Goal: Transaction & Acquisition: Purchase product/service

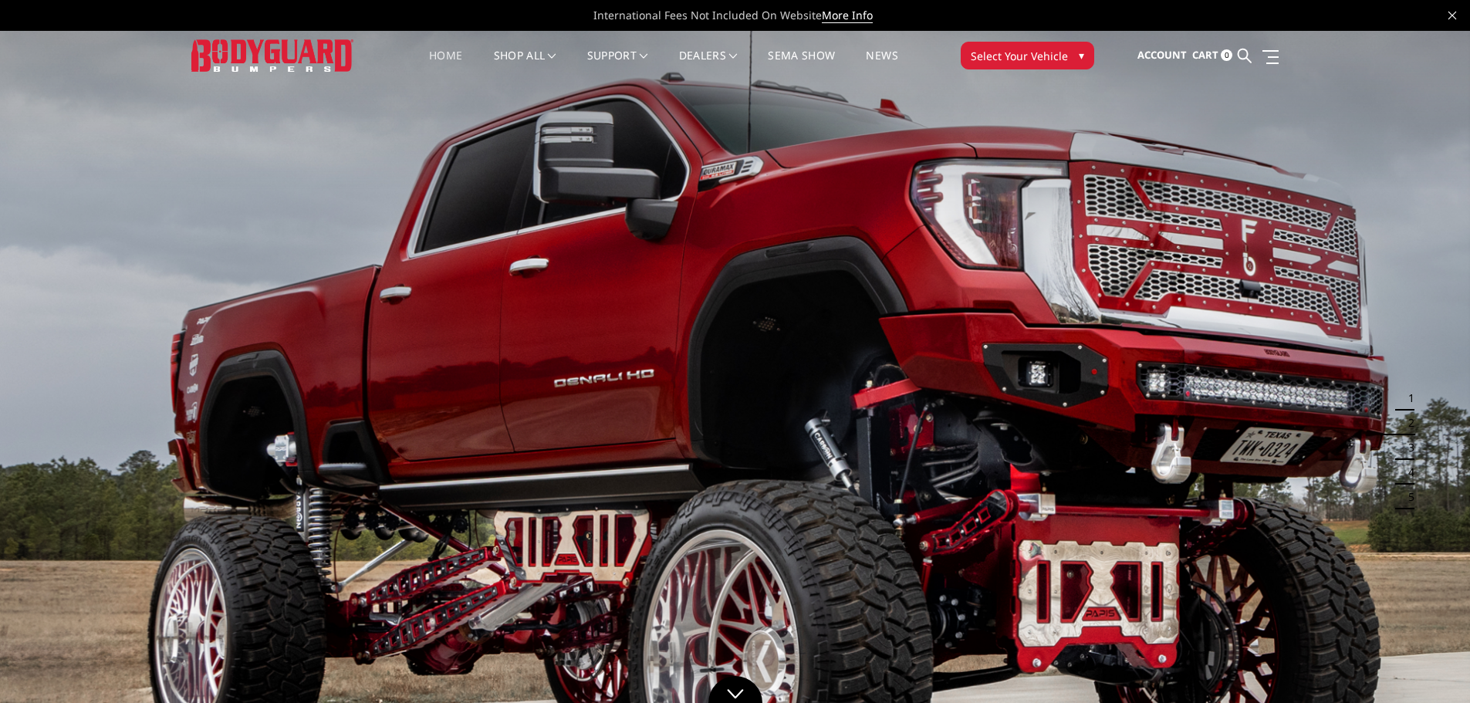
click at [438, 52] on link "Home" at bounding box center [445, 65] width 33 height 30
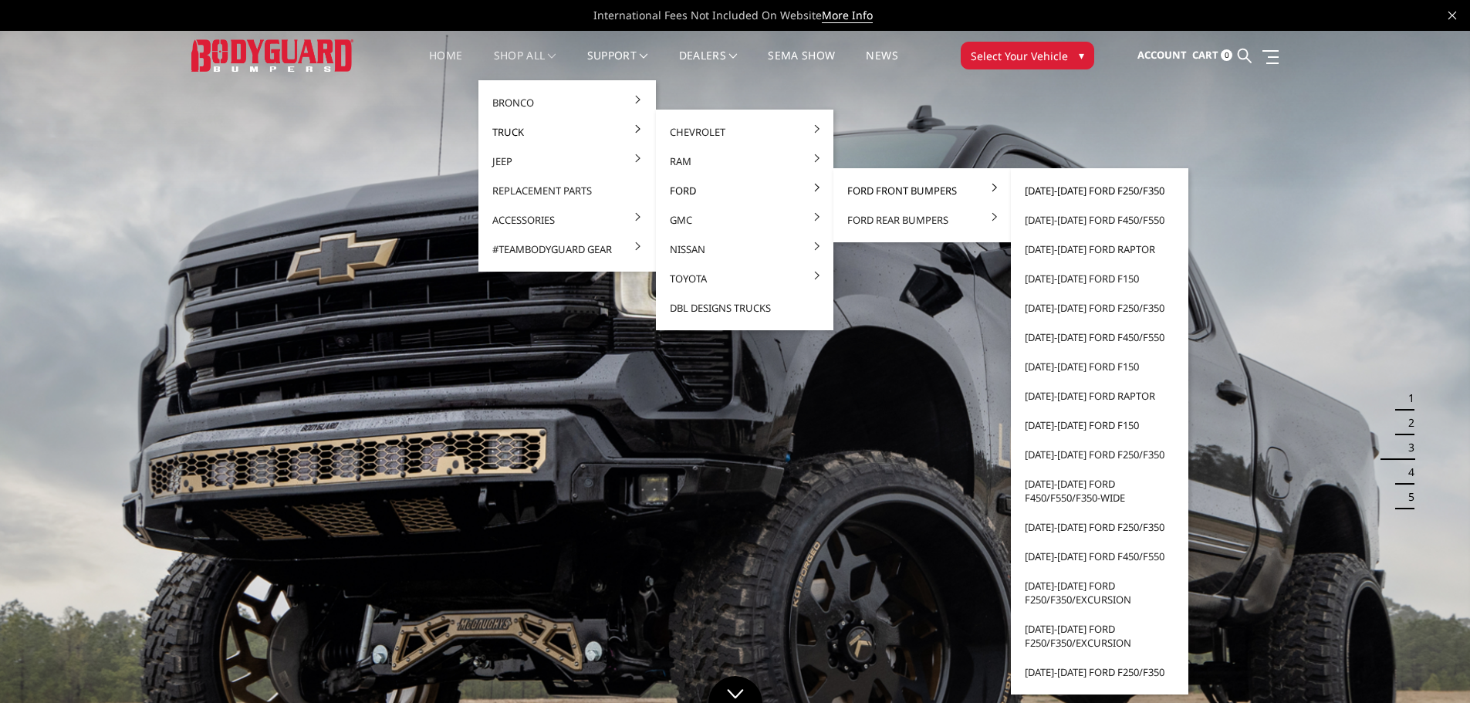
click at [1113, 183] on link "[DATE]-[DATE] Ford F250/F350" at bounding box center [1099, 190] width 165 height 29
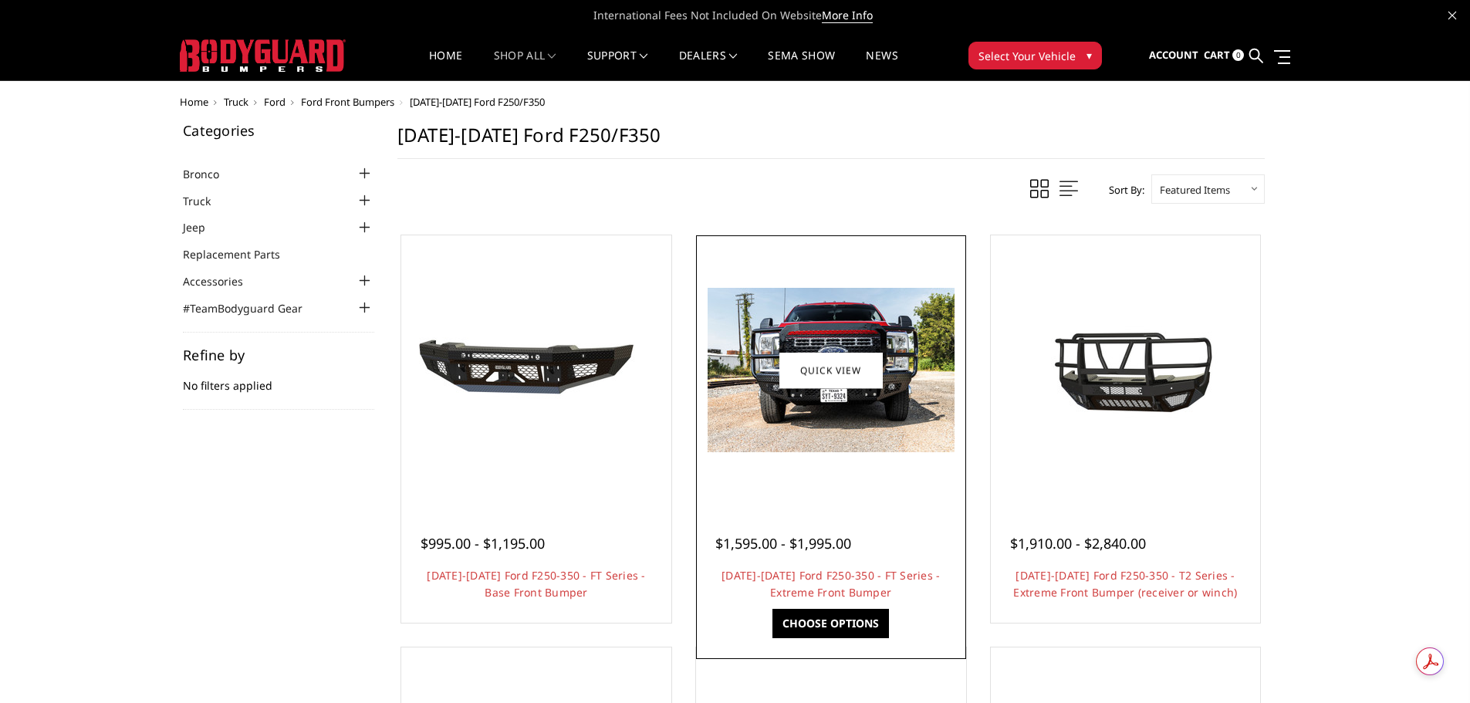
click at [874, 435] on img at bounding box center [831, 370] width 247 height 164
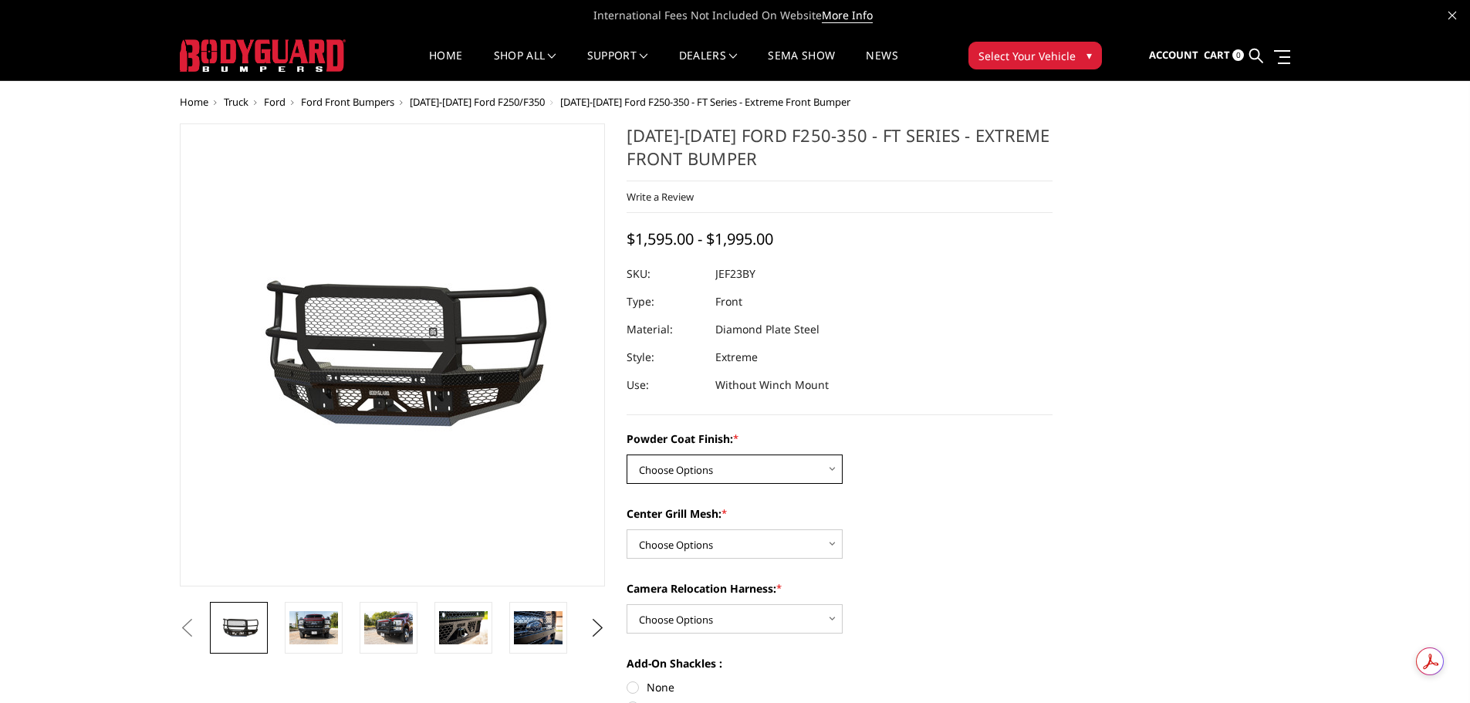
click at [712, 465] on select "Choose Options Bare Metal Gloss Black Powder Coat Textured Black Powder Coat" at bounding box center [735, 469] width 216 height 29
select select "3264"
click at [627, 455] on select "Choose Options Bare Metal Gloss Black Powder Coat Textured Black Powder Coat" at bounding box center [735, 469] width 216 height 29
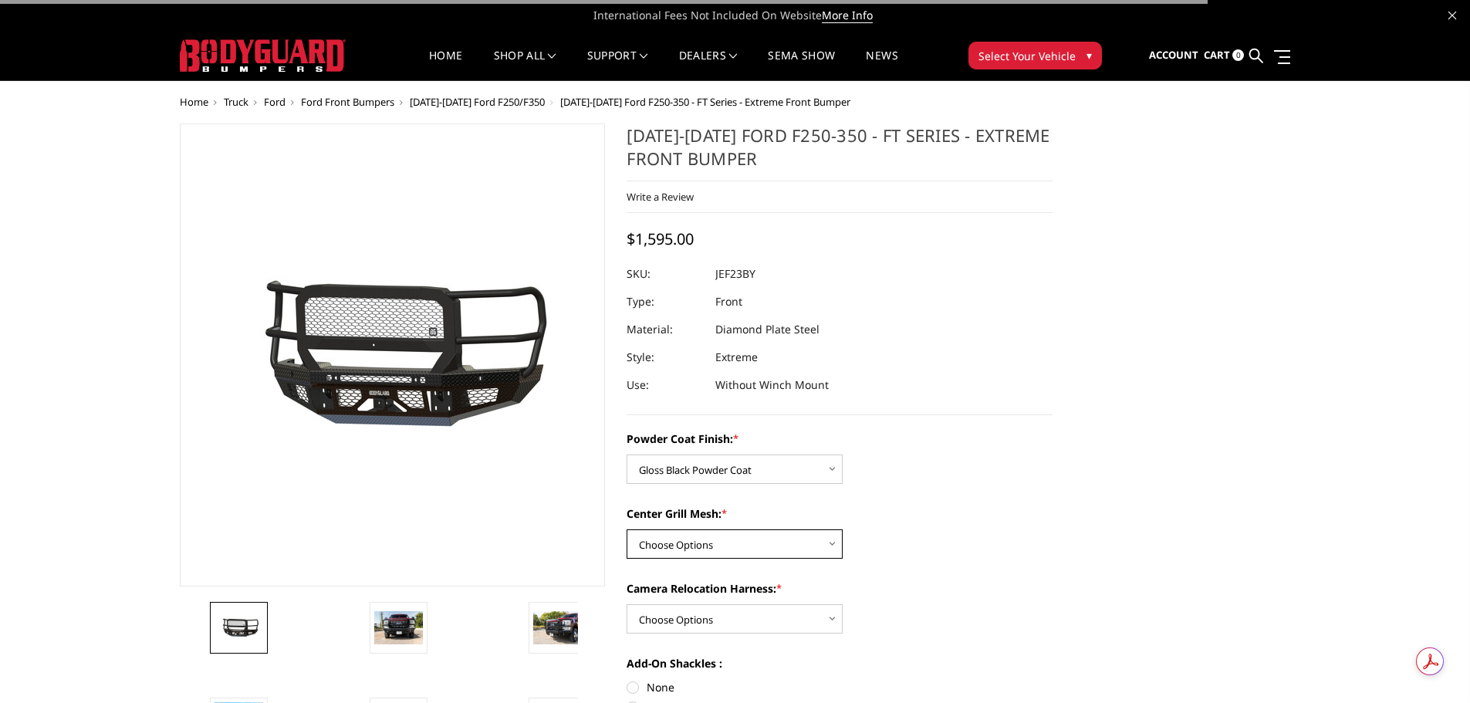
click at [700, 556] on select "Choose Options WITH Expanded Metal in Center Grill WITHOUT Expanded Metal in Ce…" at bounding box center [735, 543] width 216 height 29
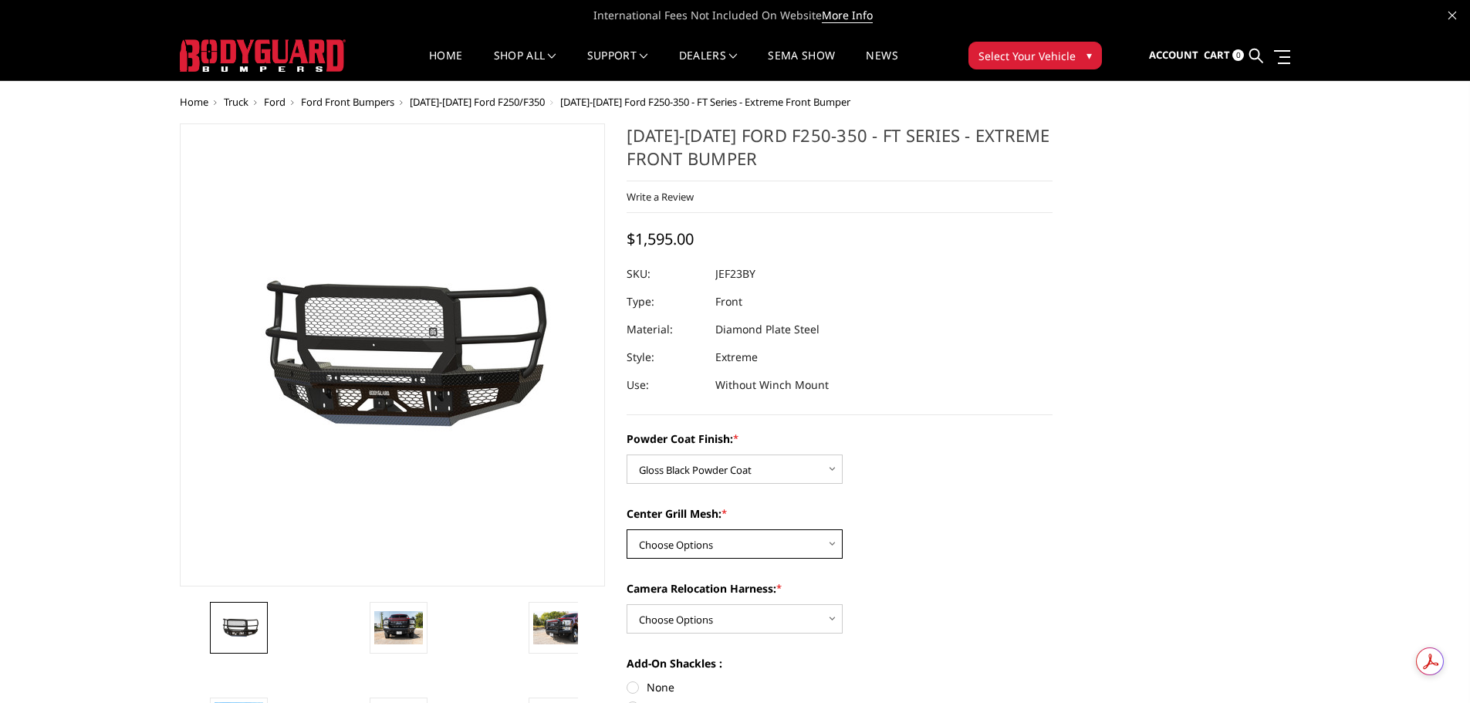
select select "3266"
click at [627, 529] on select "Choose Options WITH Expanded Metal in Center Grill WITHOUT Expanded Metal in Ce…" at bounding box center [735, 543] width 216 height 29
click at [711, 613] on select "Choose Options WITH Camera Relocation Harness WITHOUT Camera Relocation Harness" at bounding box center [735, 618] width 216 height 29
select select "3268"
click at [627, 604] on select "Choose Options WITH Camera Relocation Harness WITHOUT Camera Relocation Harness" at bounding box center [735, 618] width 216 height 29
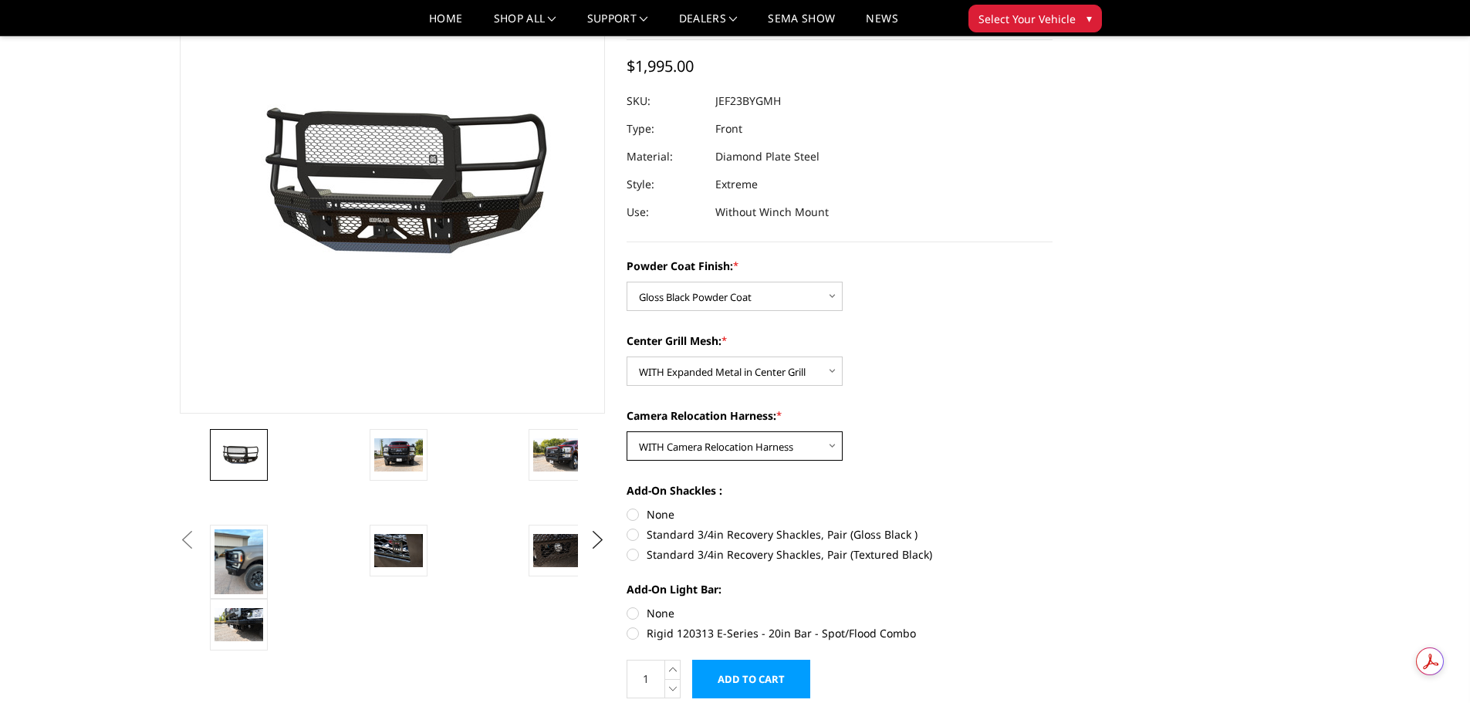
scroll to position [154, 0]
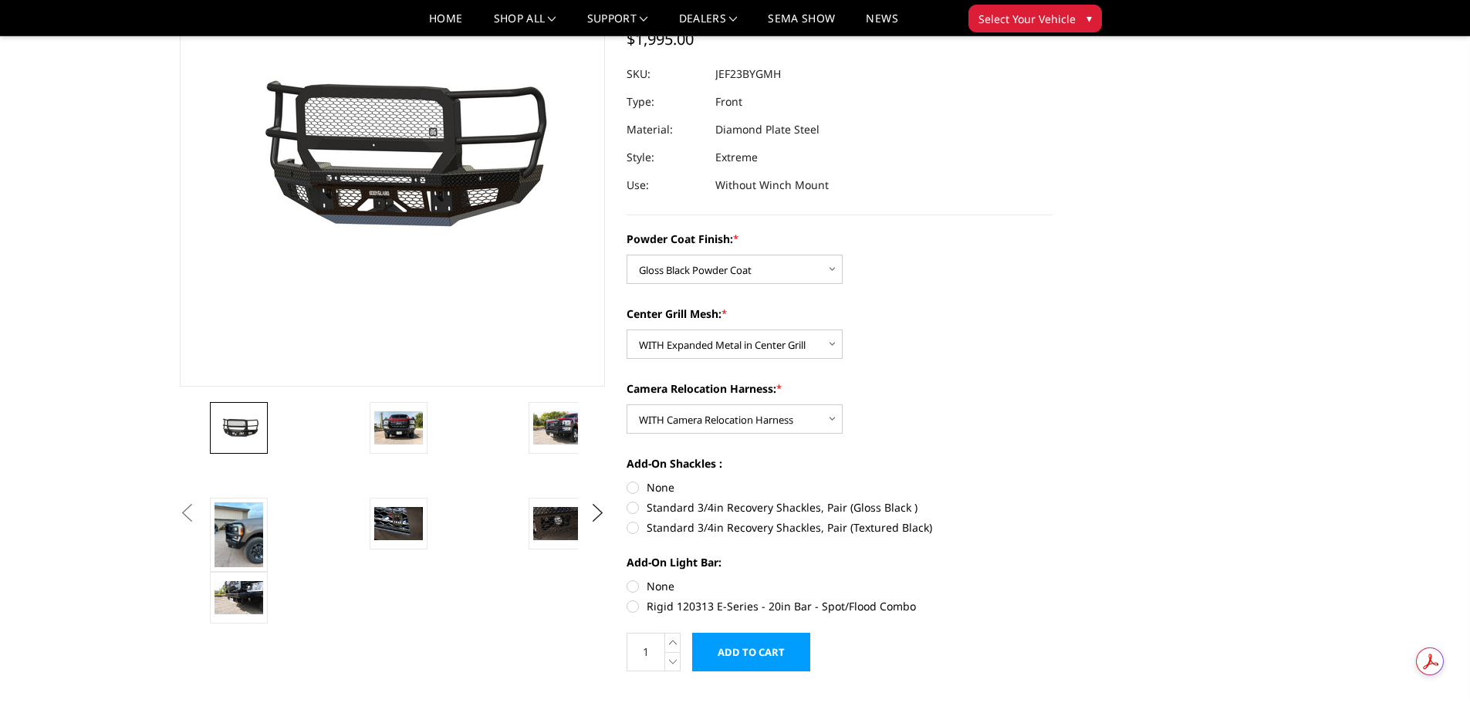
click at [633, 509] on label "Standard 3/4in Recovery Shackles, Pair (Gloss Black )" at bounding box center [840, 507] width 426 height 16
click at [1053, 480] on input "Standard 3/4in Recovery Shackles, Pair (Gloss Black )" at bounding box center [1053, 479] width 1 height 1
radio input "true"
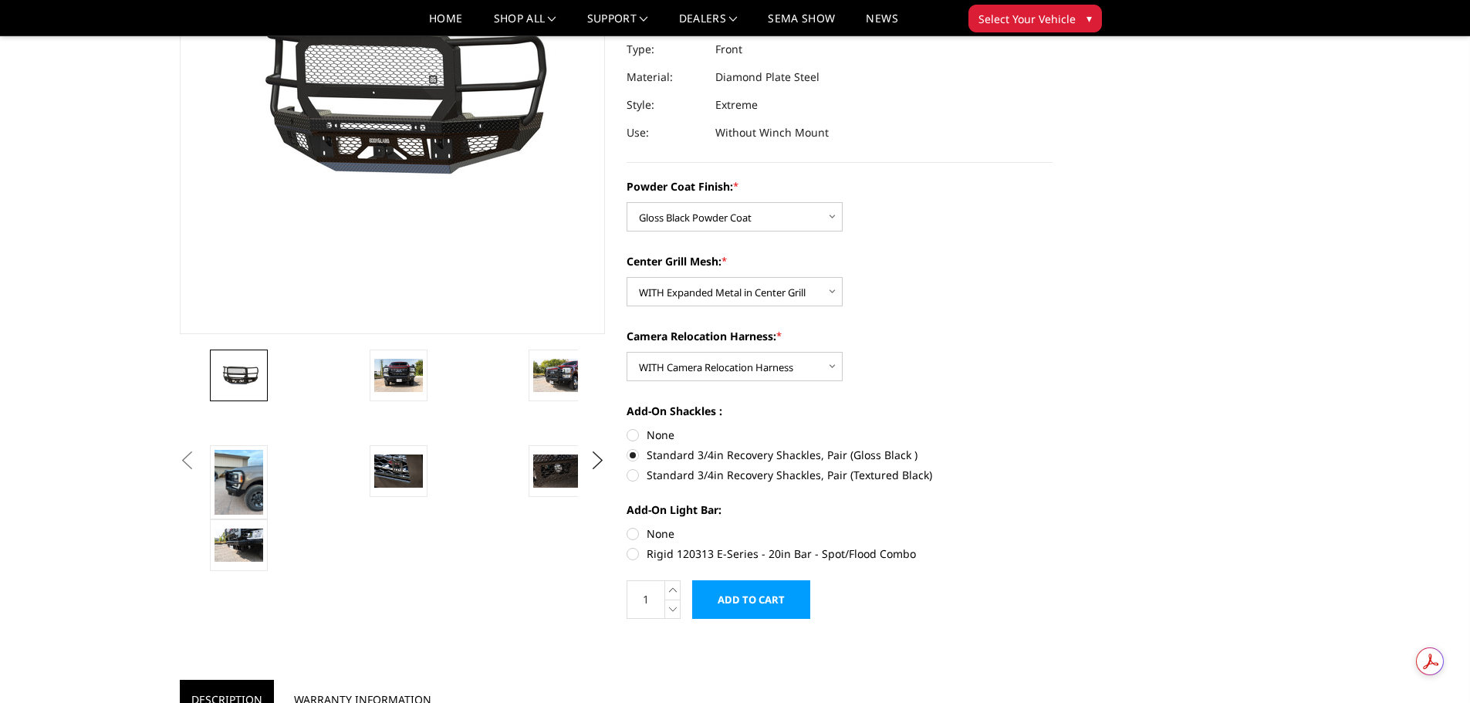
scroll to position [232, 0]
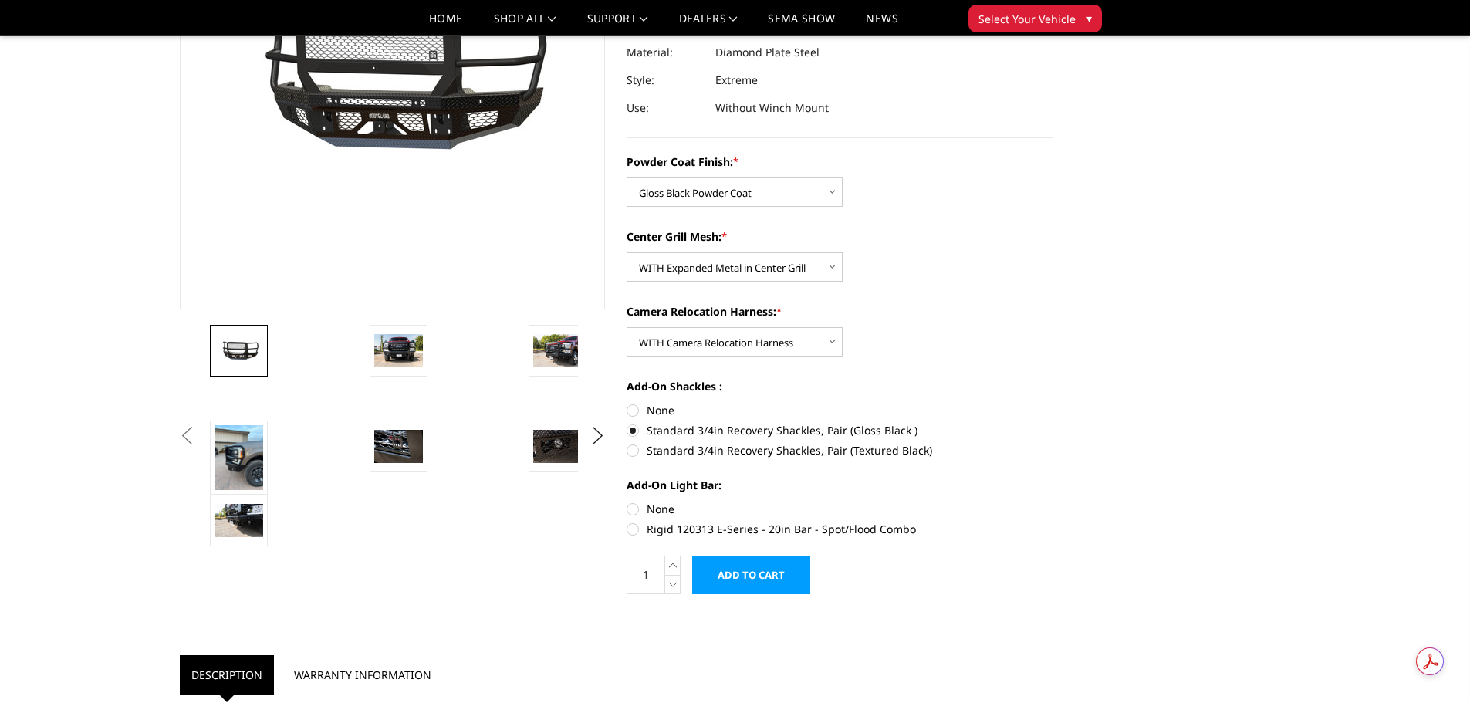
click at [634, 509] on label "None" at bounding box center [840, 509] width 426 height 16
click at [627, 502] on input "None" at bounding box center [627, 501] width 1 height 1
radio input "true"
click at [671, 563] on icon at bounding box center [672, 565] width 15 height 19
type input "2"
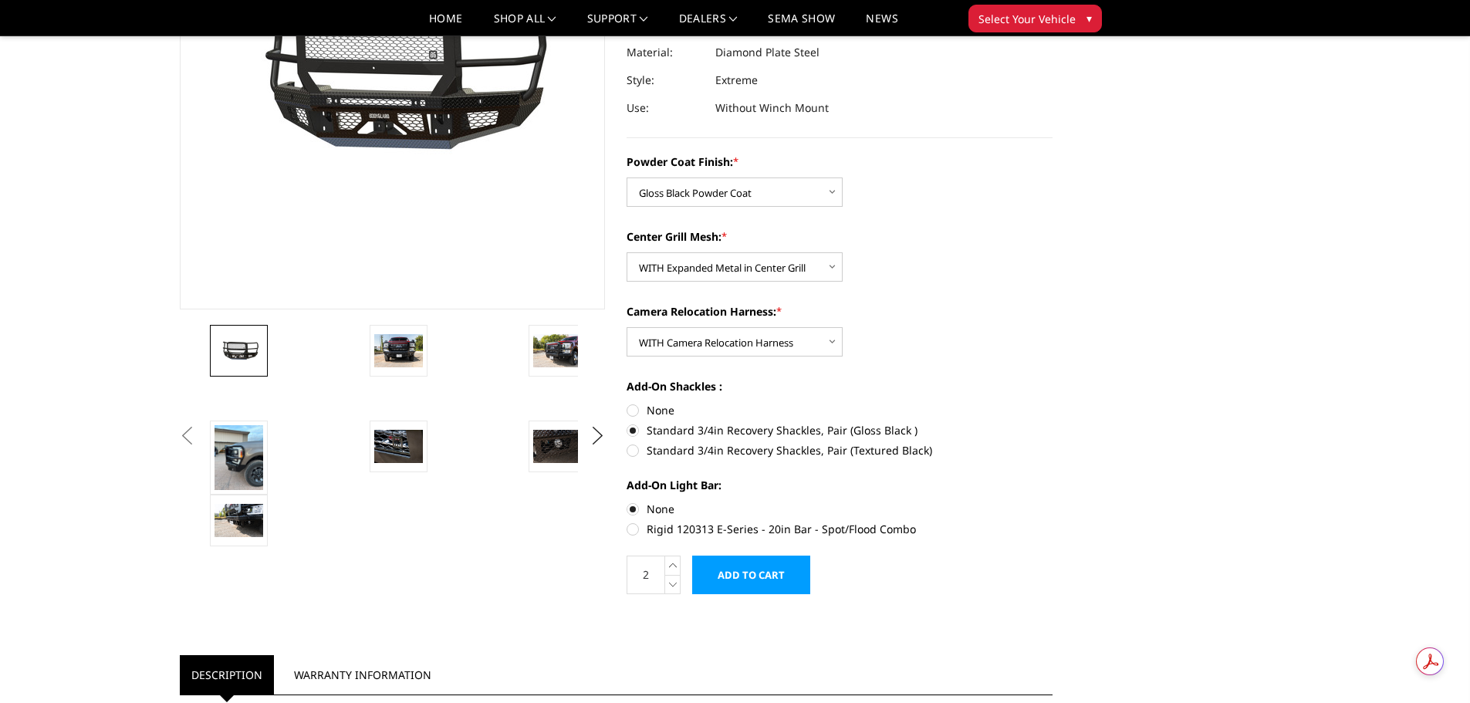
click at [784, 572] on input "Add to Cart" at bounding box center [751, 575] width 118 height 39
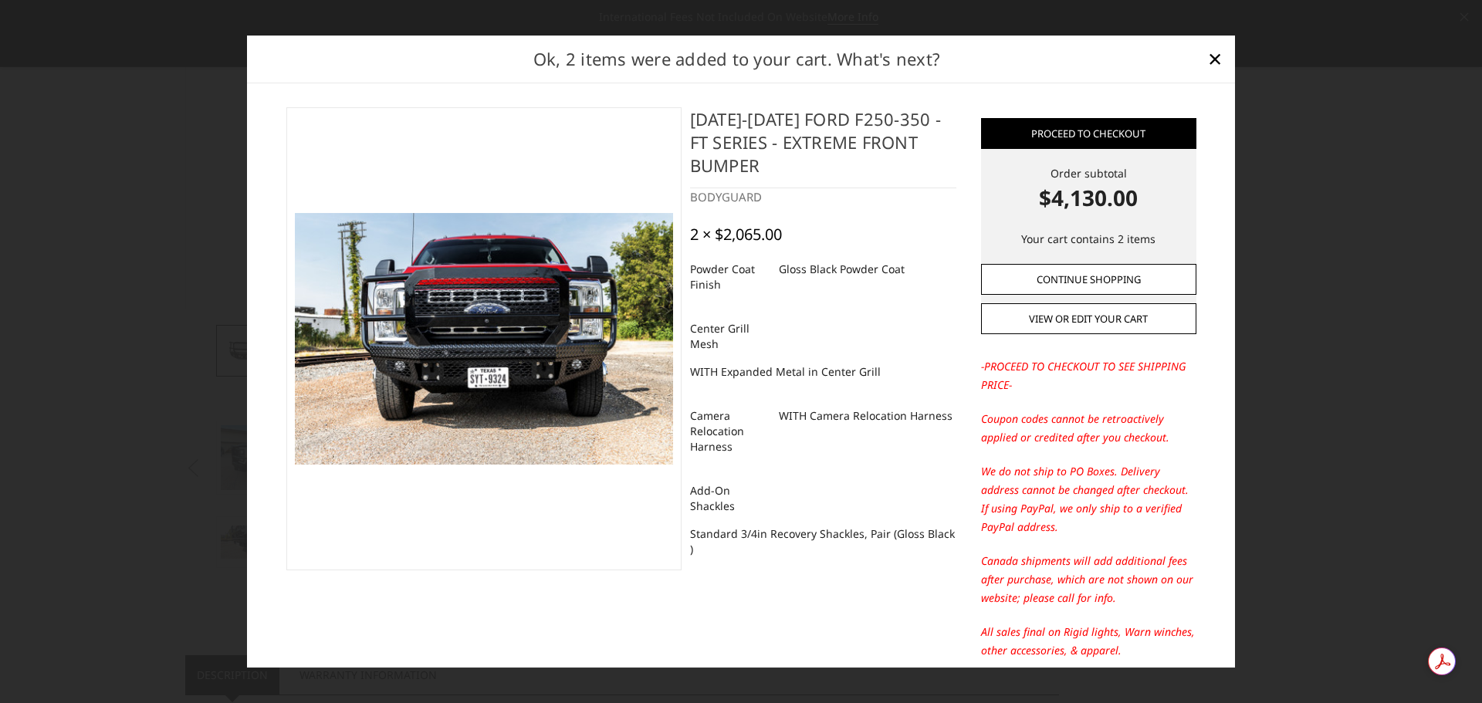
click at [1080, 279] on link "Continue Shopping" at bounding box center [1088, 279] width 215 height 31
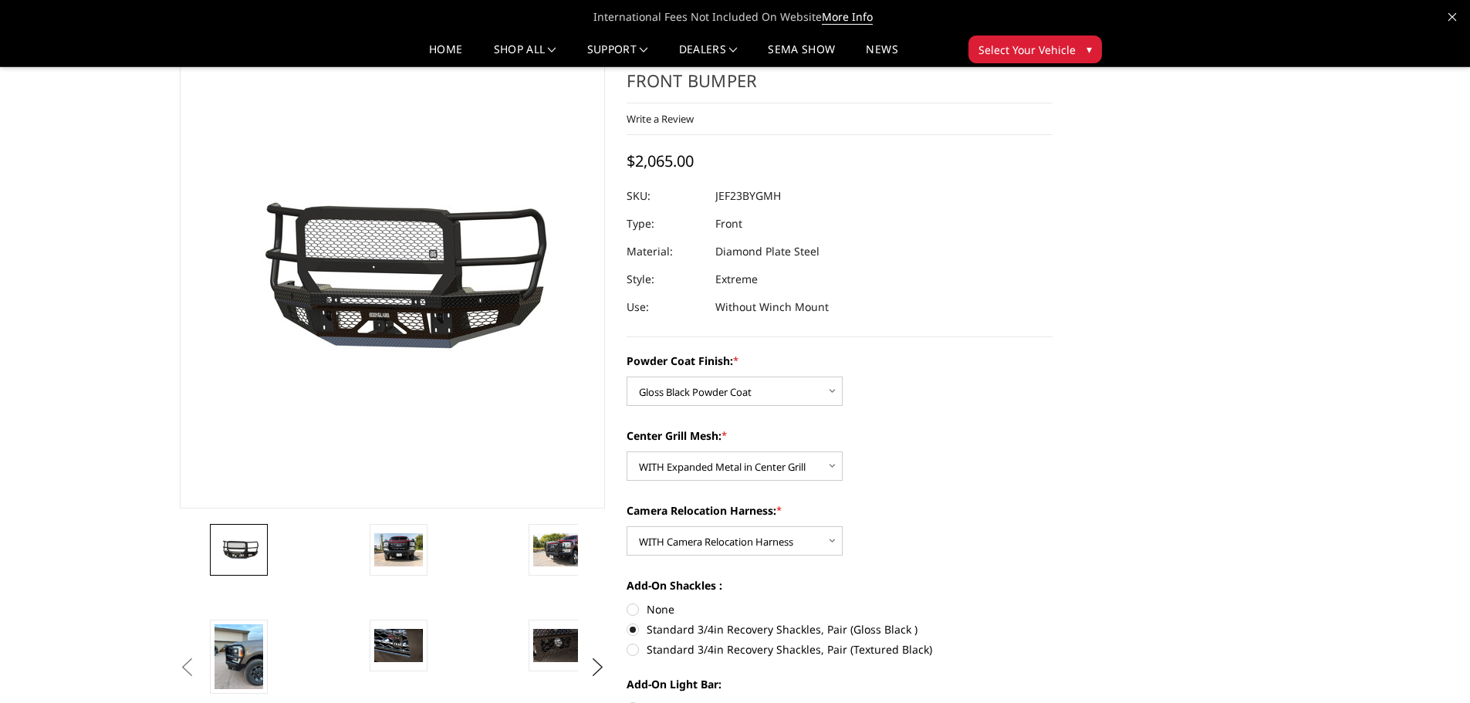
scroll to position [0, 0]
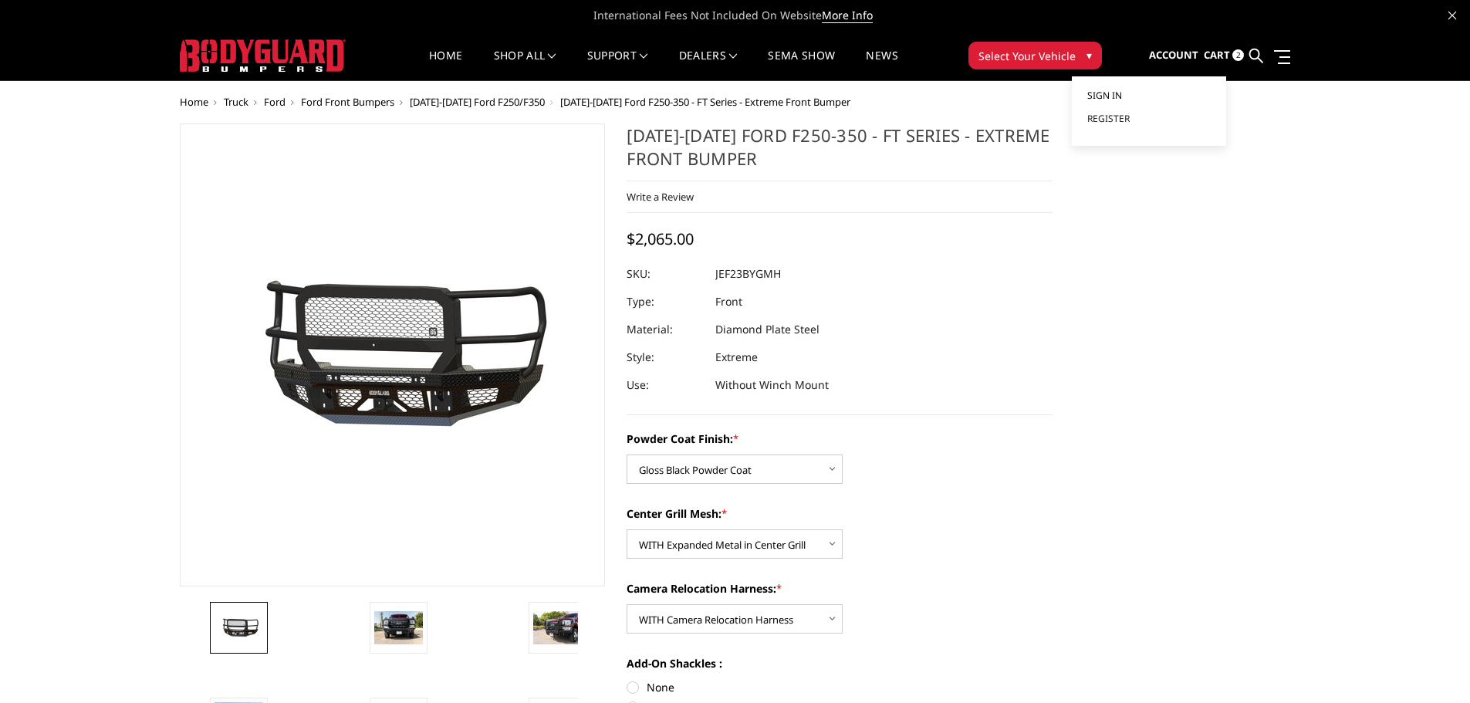
click at [1113, 93] on span "Sign in" at bounding box center [1104, 95] width 35 height 13
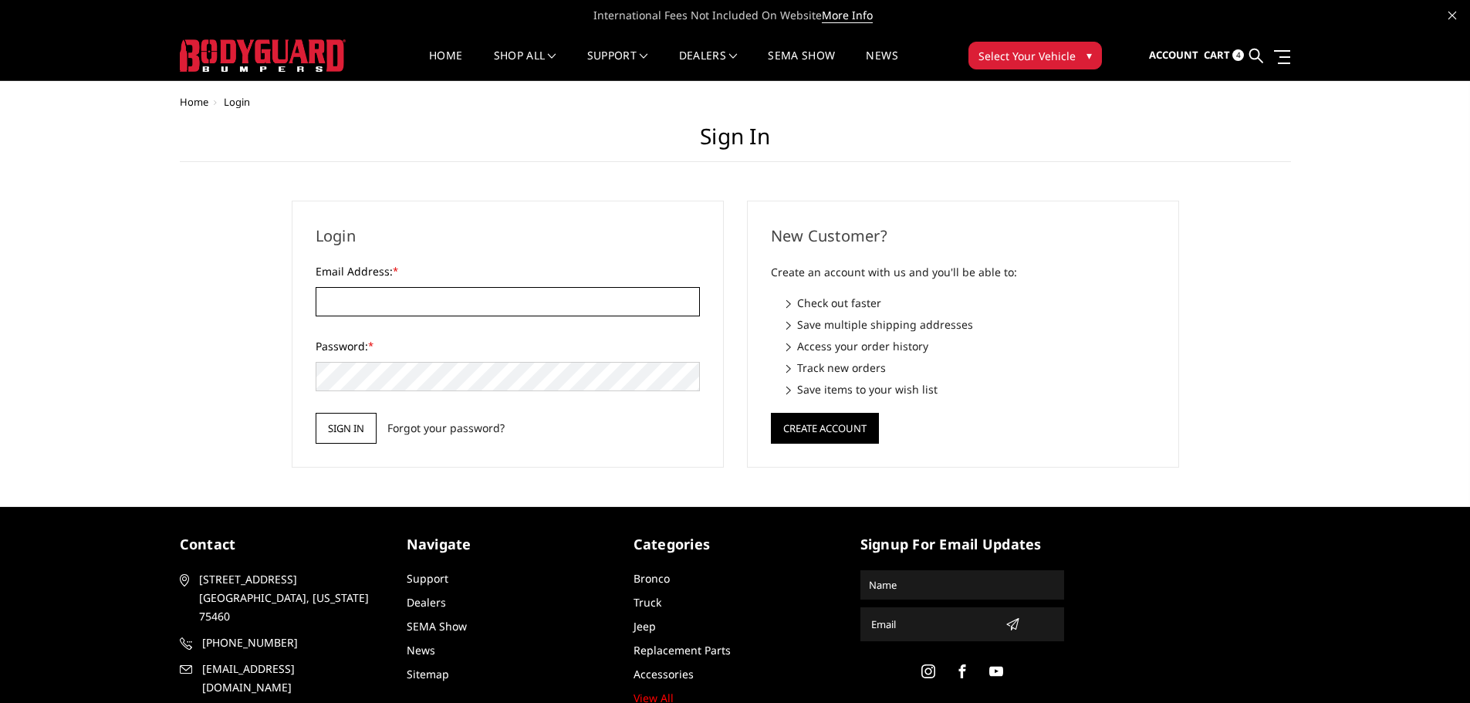
type input "[EMAIL_ADDRESS][DOMAIN_NAME]"
click at [361, 438] on input "Sign in" at bounding box center [346, 428] width 61 height 31
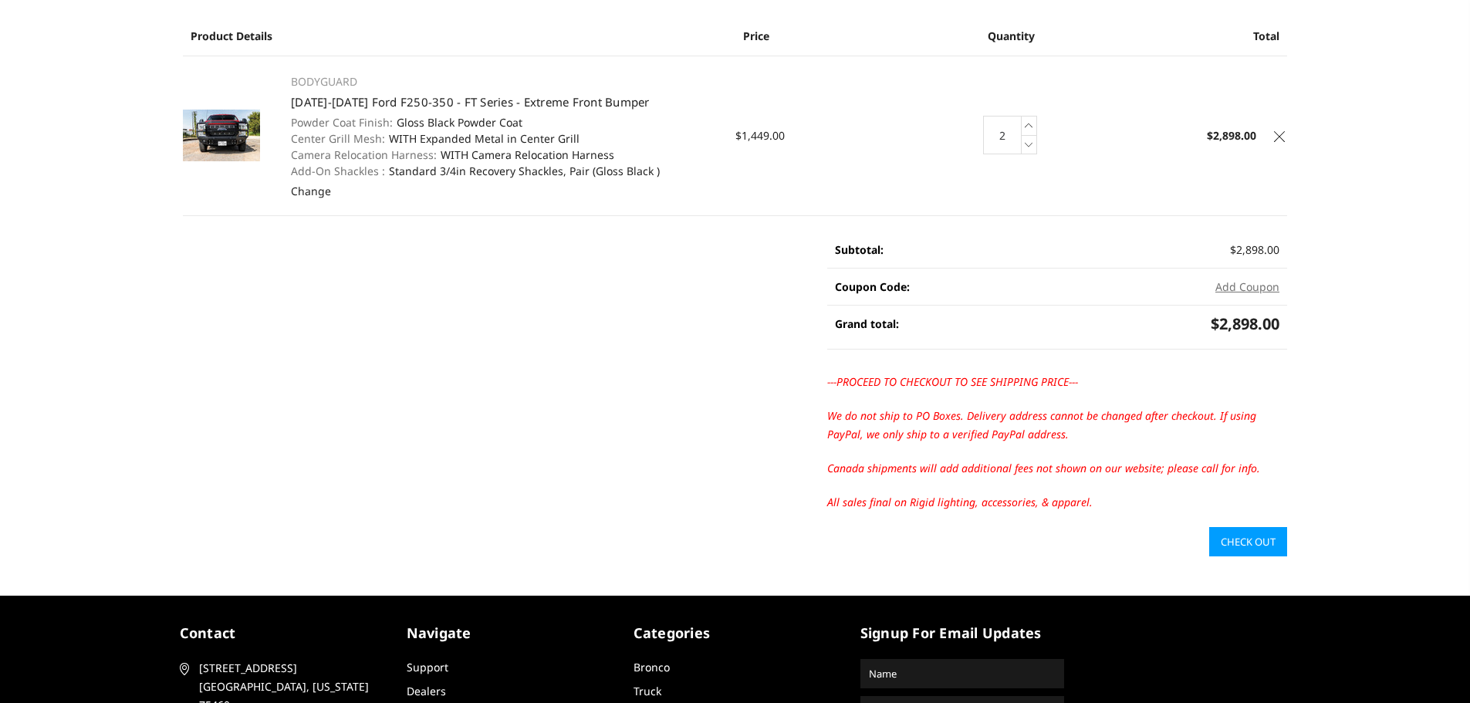
scroll to position [154, 0]
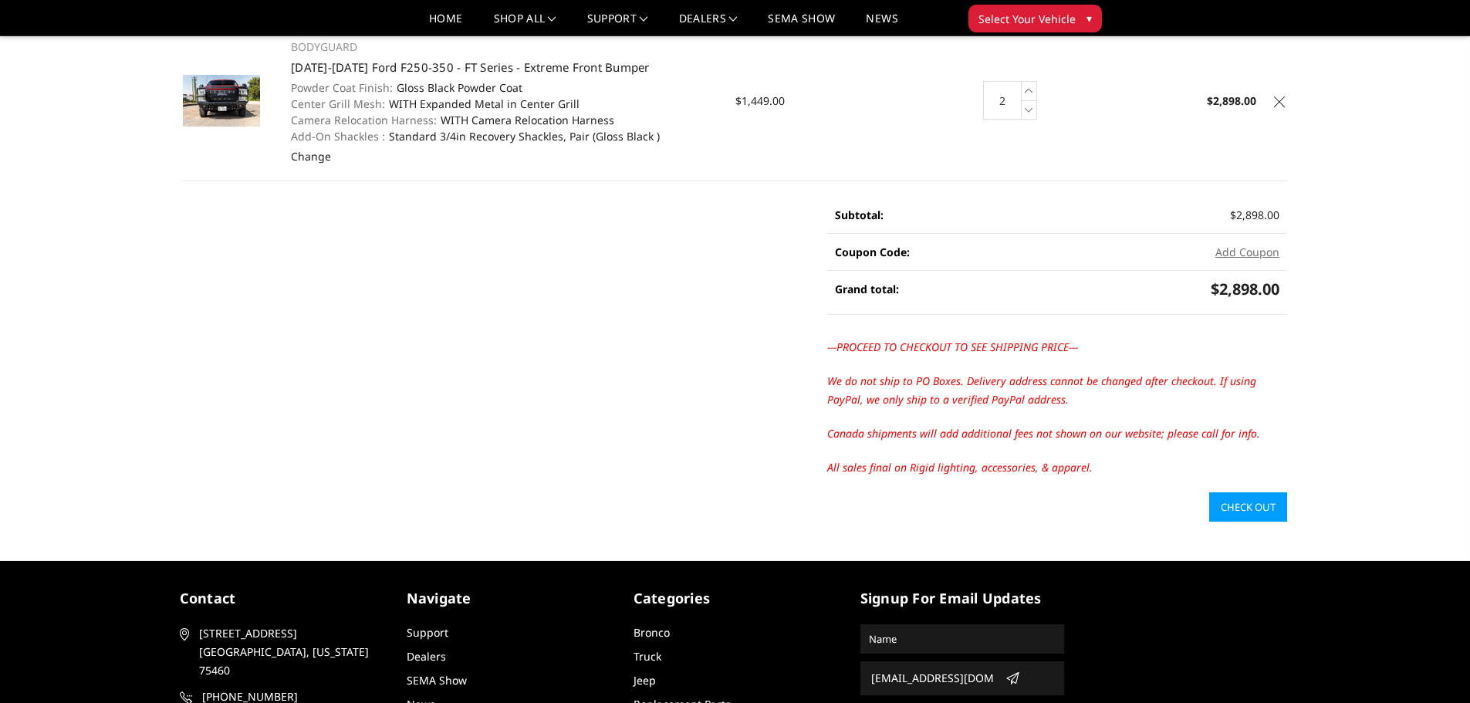
click at [1262, 505] on link "Check out" at bounding box center [1248, 506] width 78 height 29
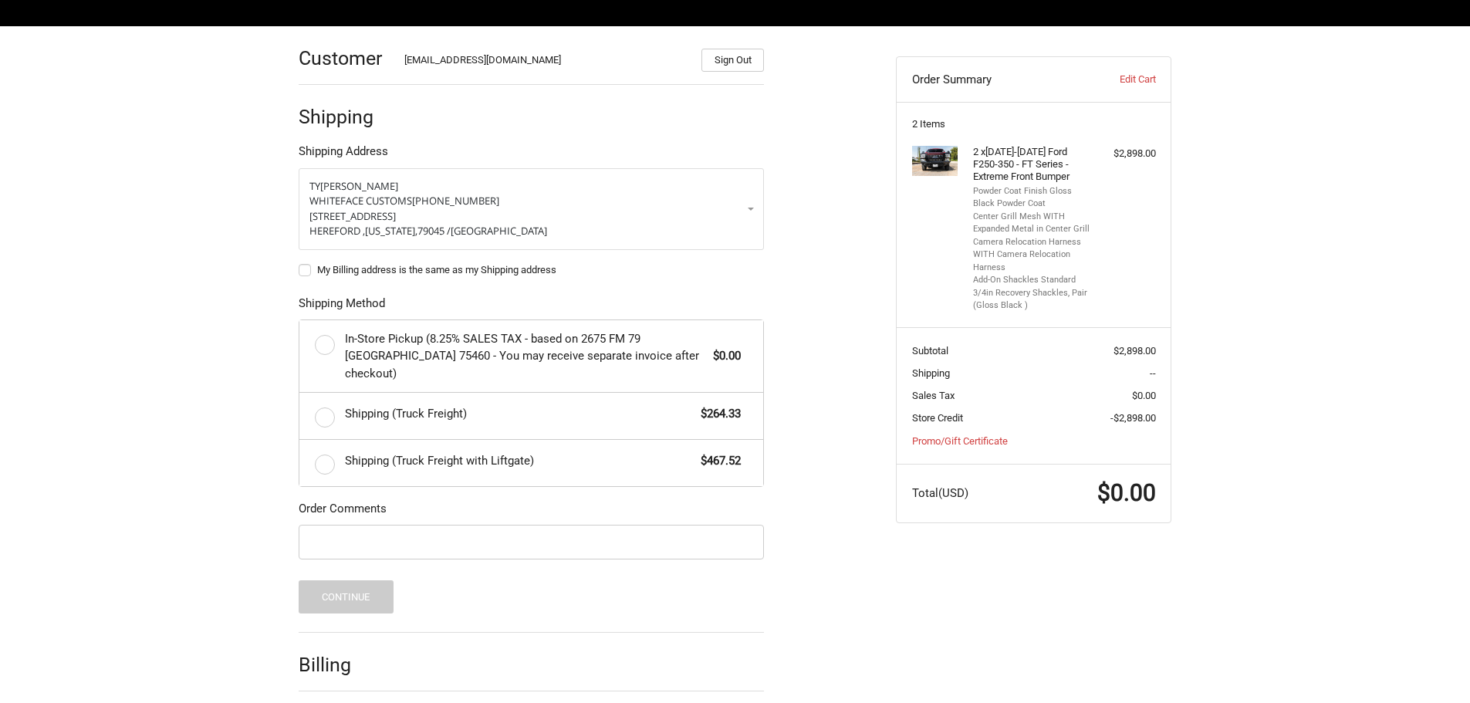
scroll to position [210, 0]
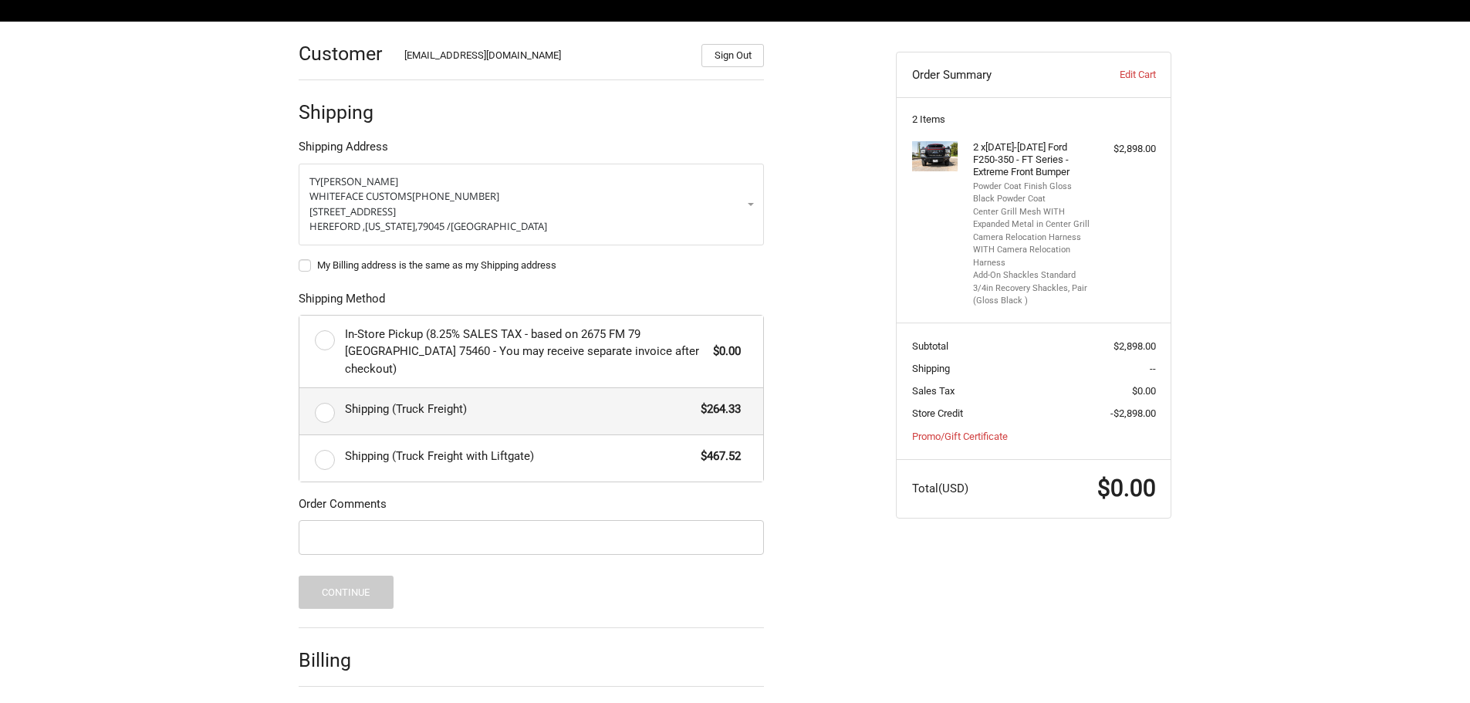
click at [396, 401] on span "Shipping (Truck Freight)" at bounding box center [519, 410] width 349 height 18
click at [300, 389] on input "Shipping (Truck Freight) $264.33" at bounding box center [299, 388] width 1 height 1
radio input "true"
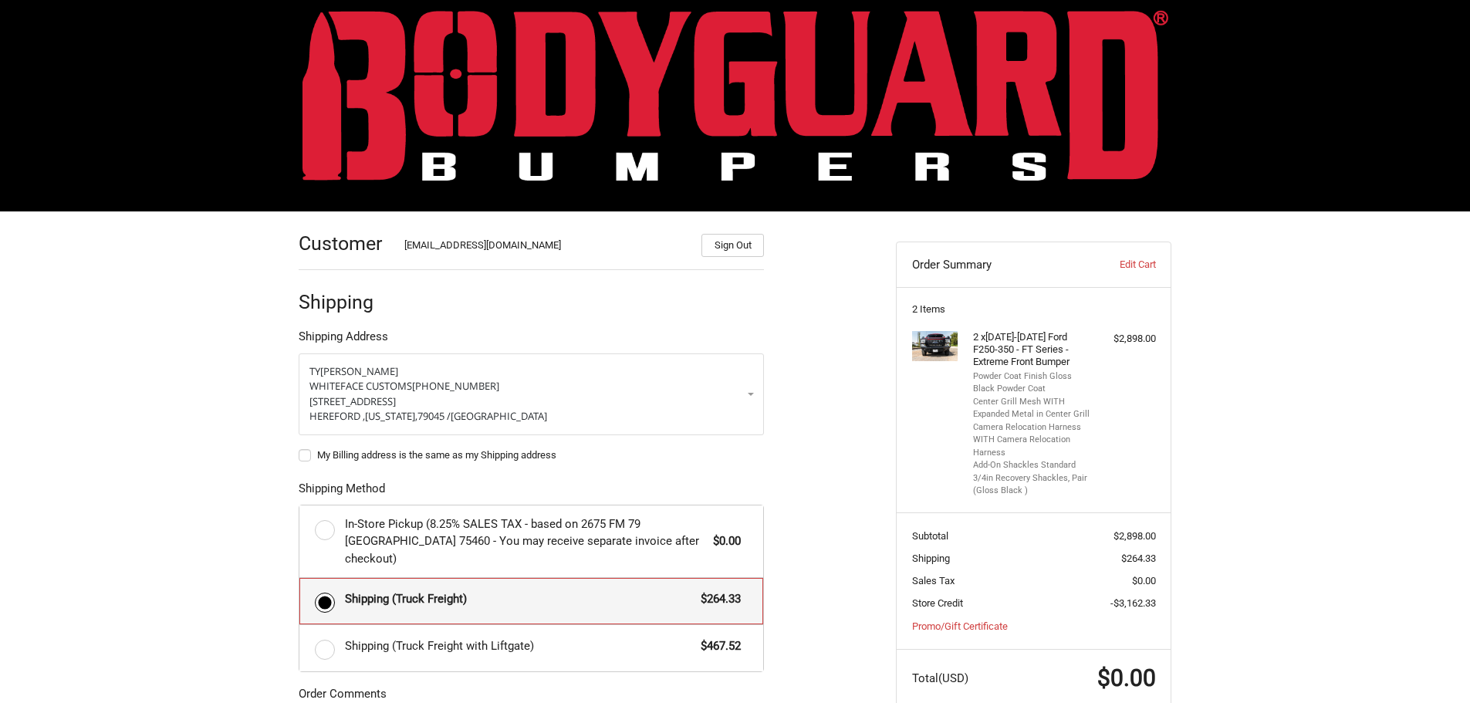
scroll to position [0, 0]
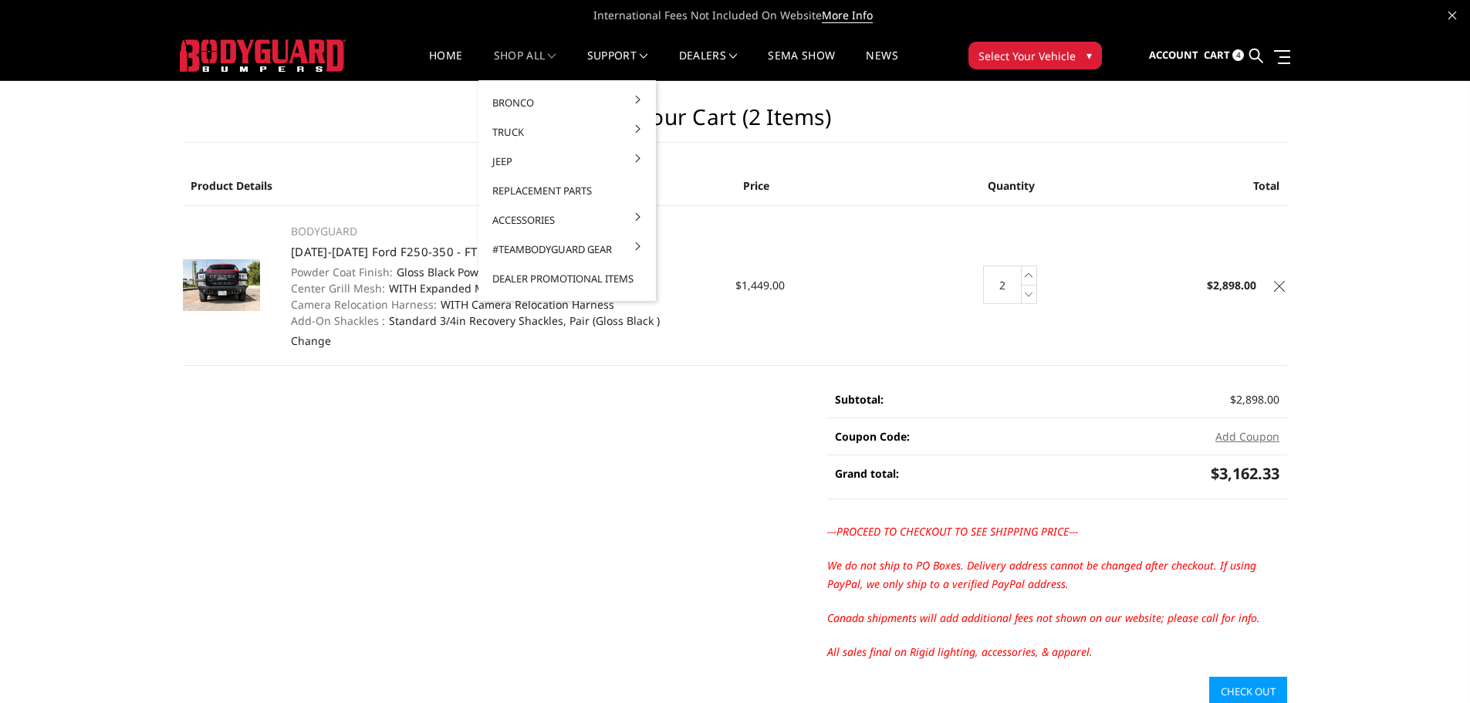
click at [511, 51] on link "shop all" at bounding box center [525, 65] width 63 height 30
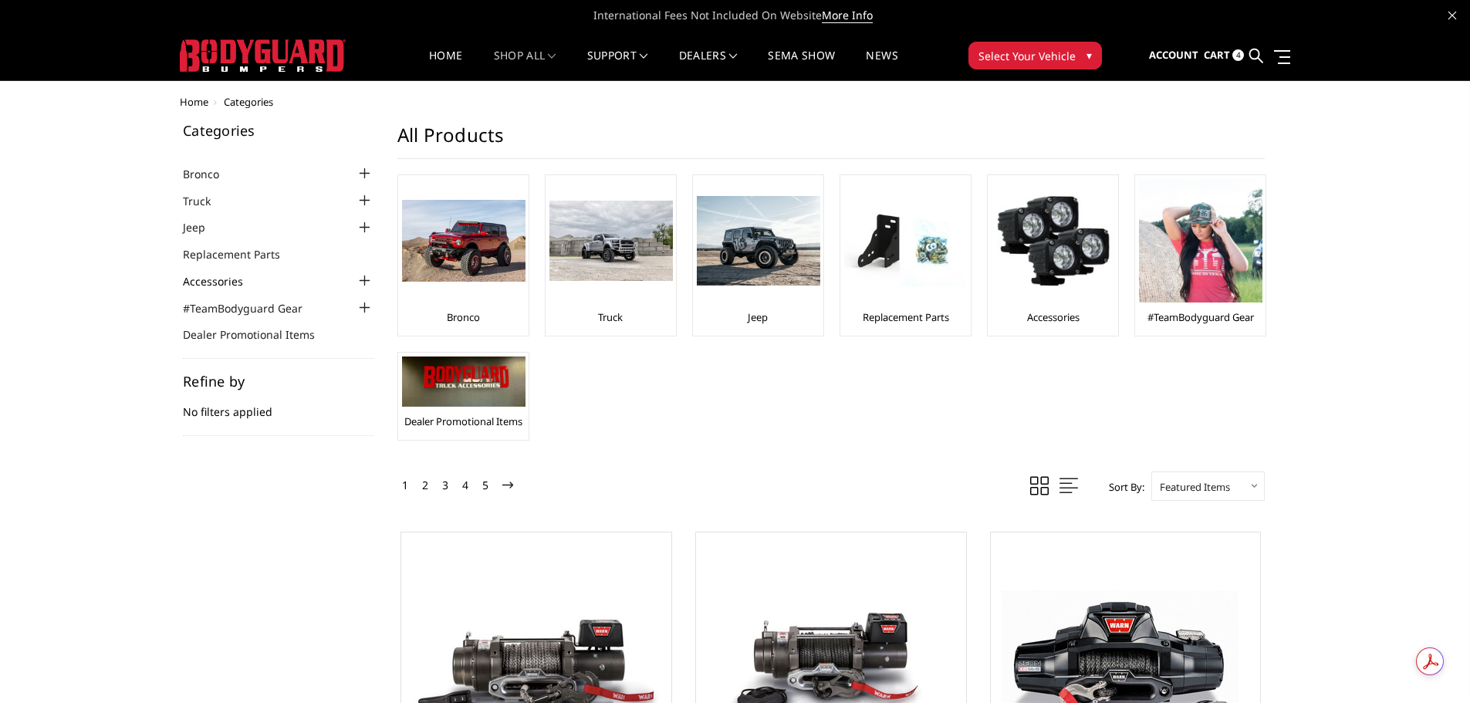
click at [218, 282] on link "Accessories" at bounding box center [222, 281] width 79 height 16
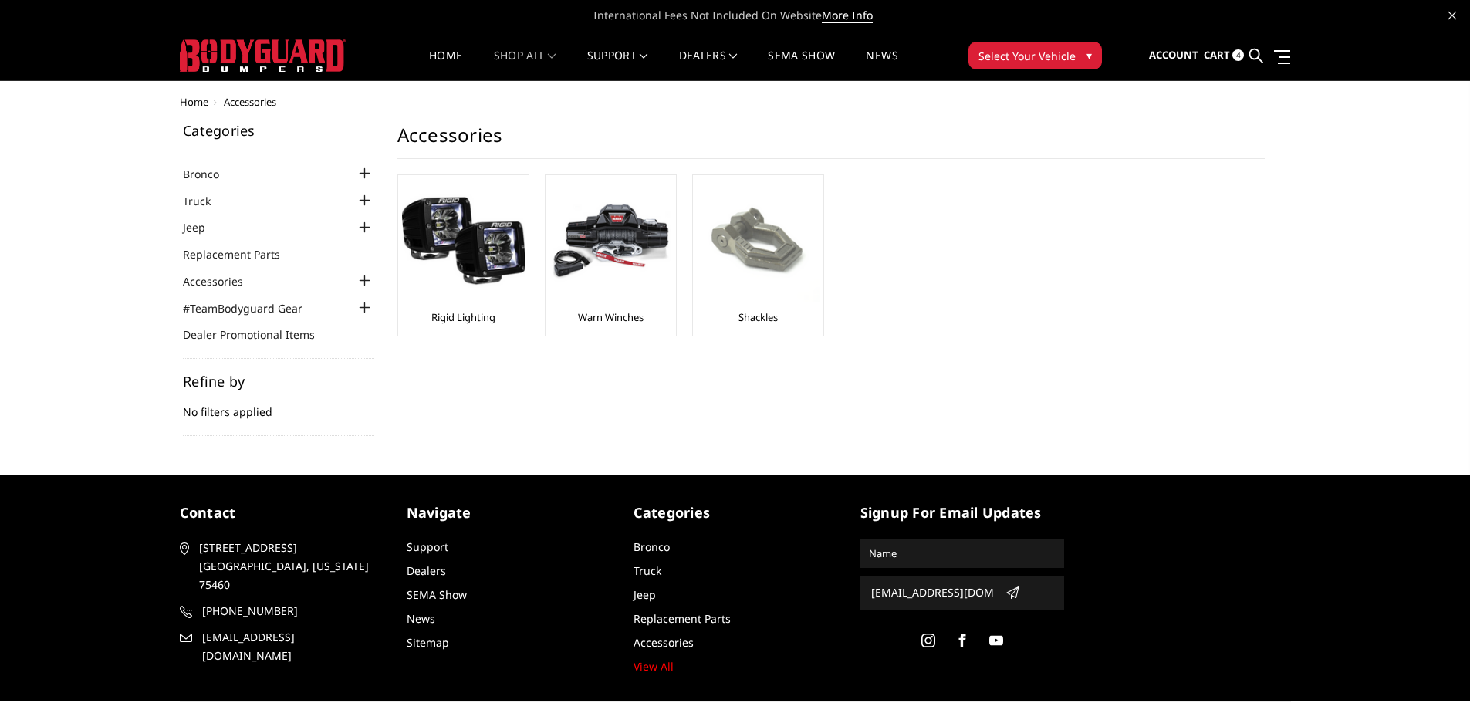
click at [740, 296] on img at bounding box center [758, 240] width 123 height 123
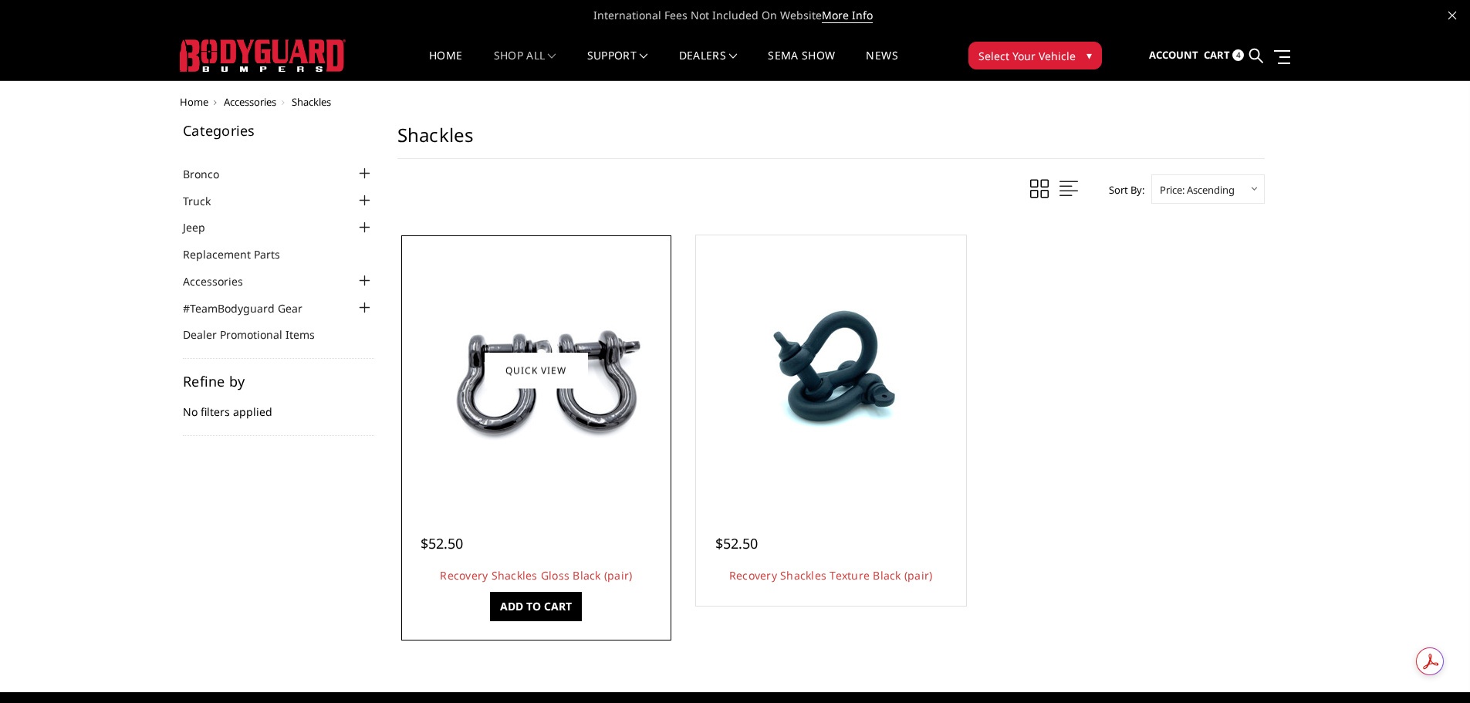
click at [585, 396] on img at bounding box center [536, 370] width 247 height 164
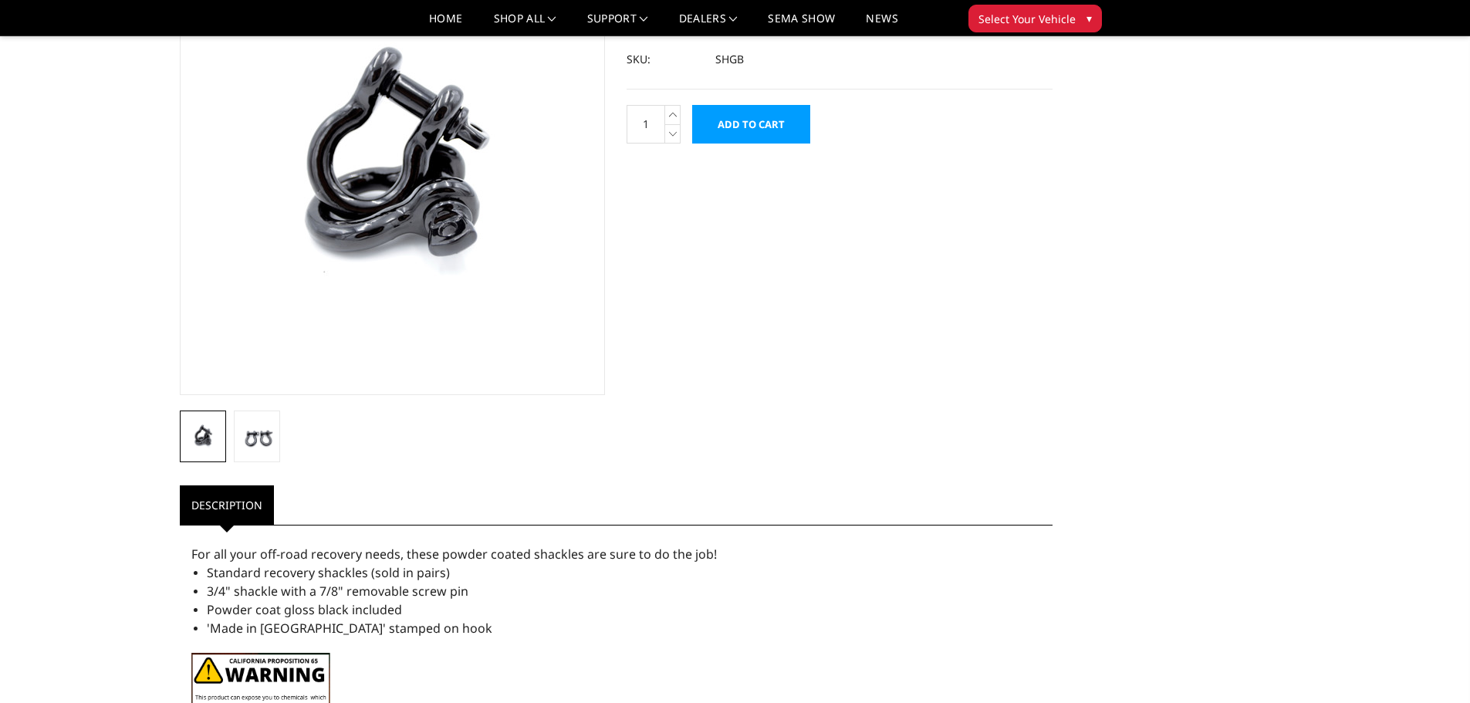
scroll to position [77, 0]
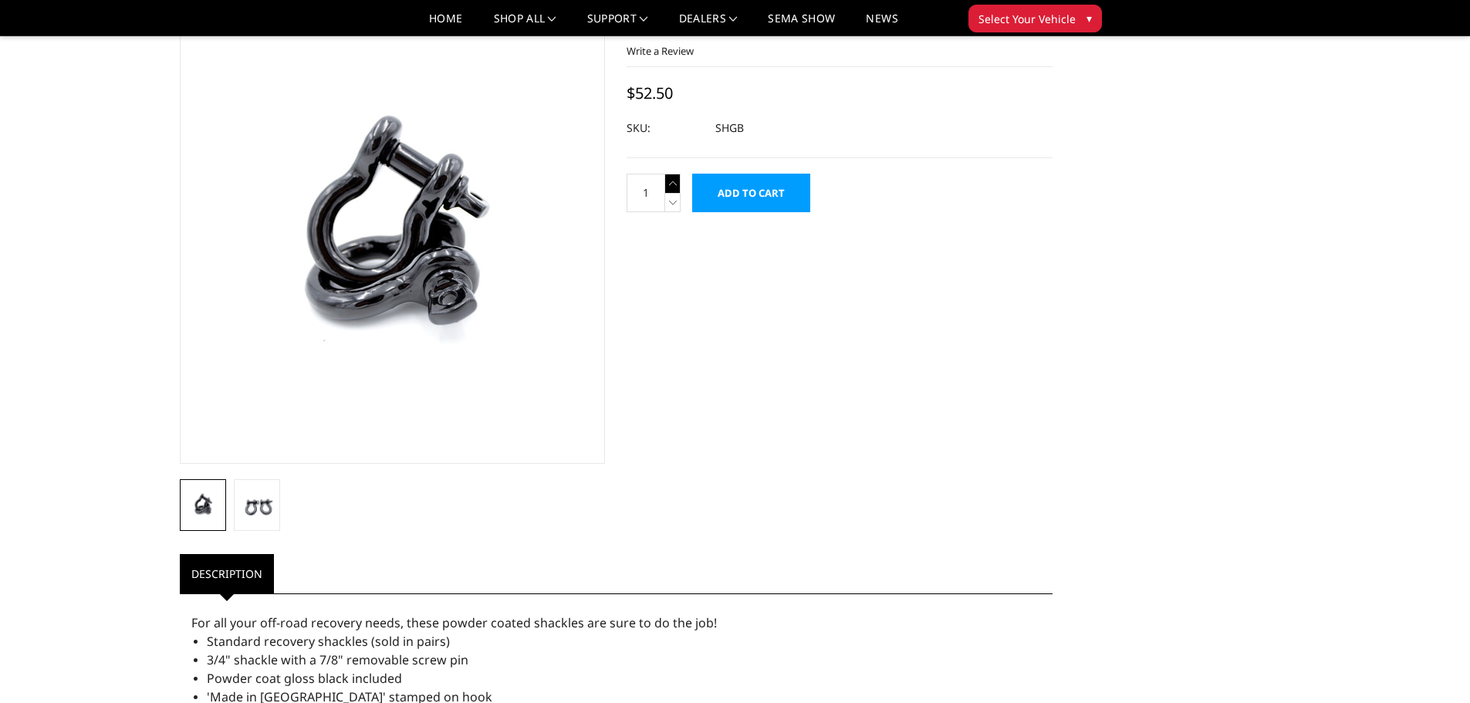
click at [668, 183] on icon at bounding box center [672, 183] width 15 height 19
type input "2"
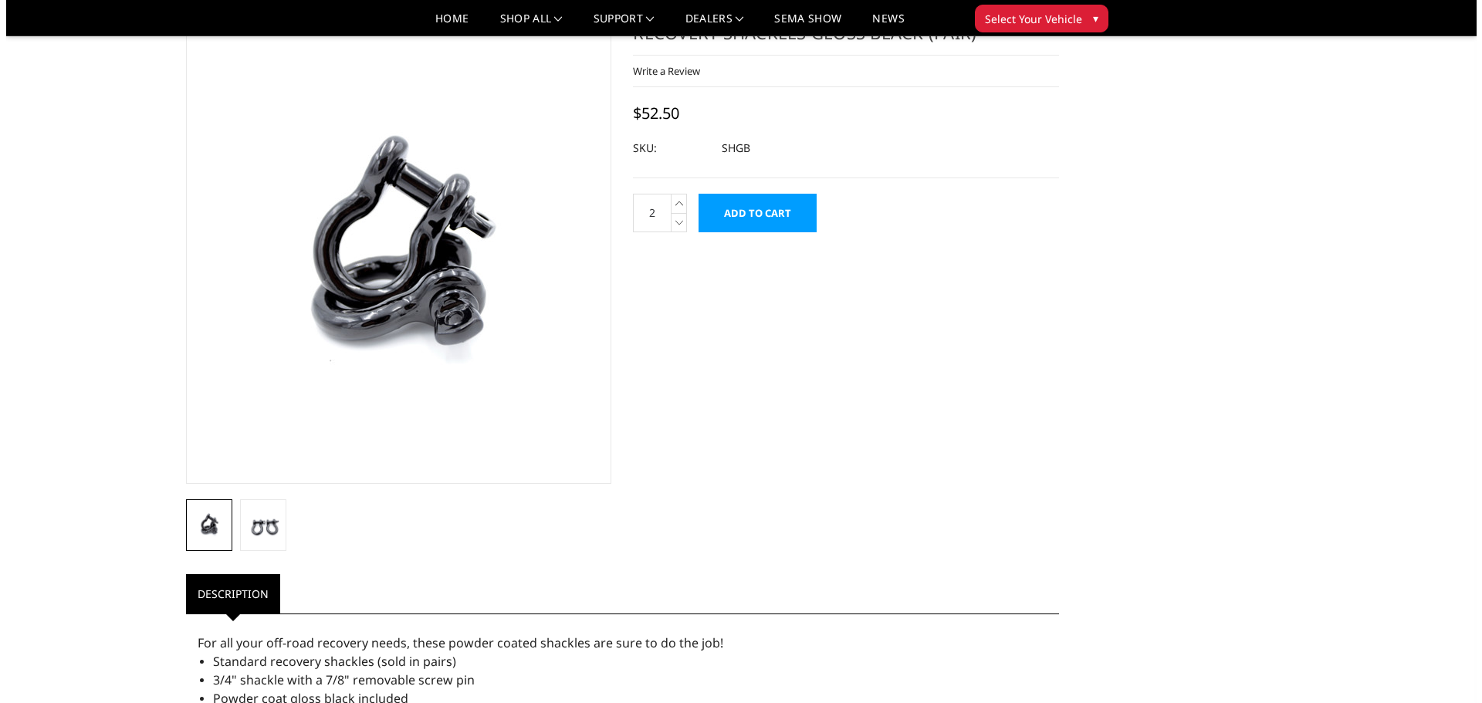
scroll to position [0, 0]
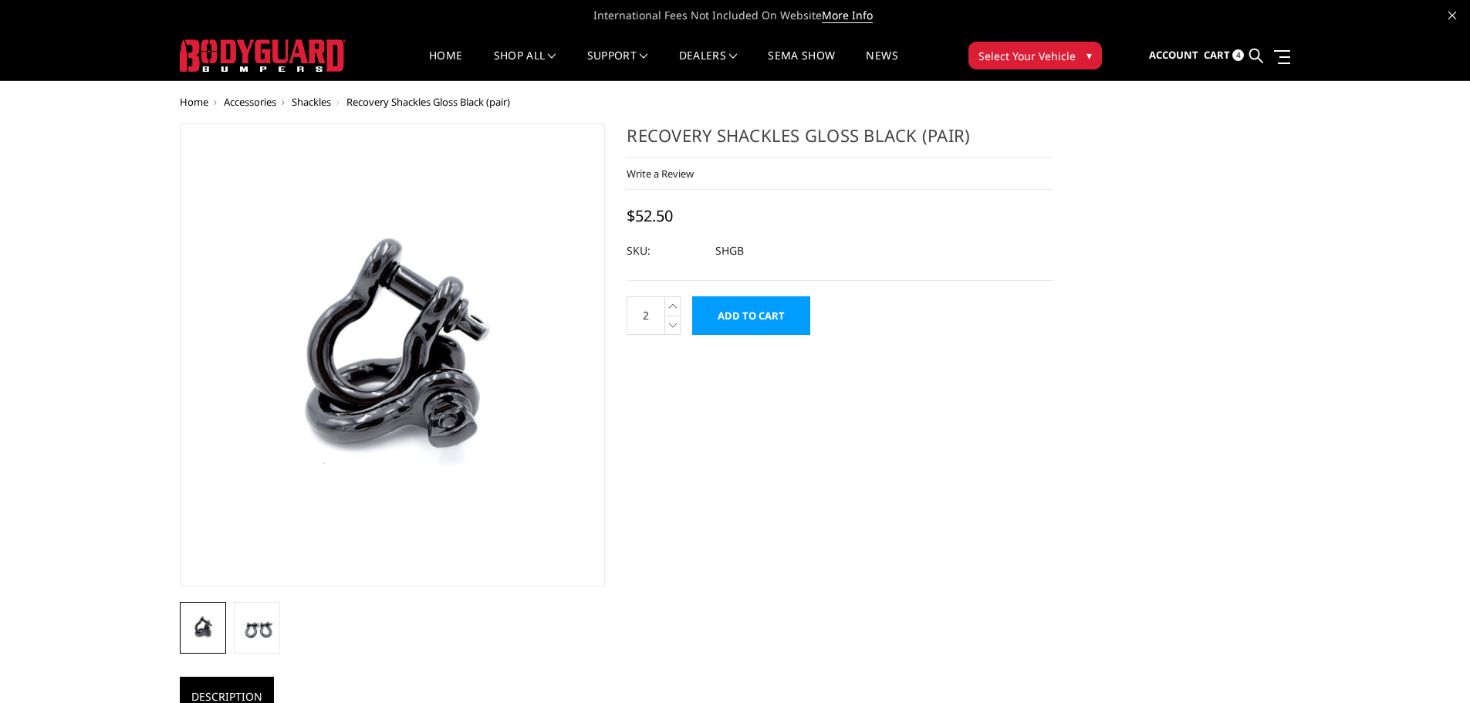
click at [776, 310] on input "Add to Cart" at bounding box center [751, 315] width 118 height 39
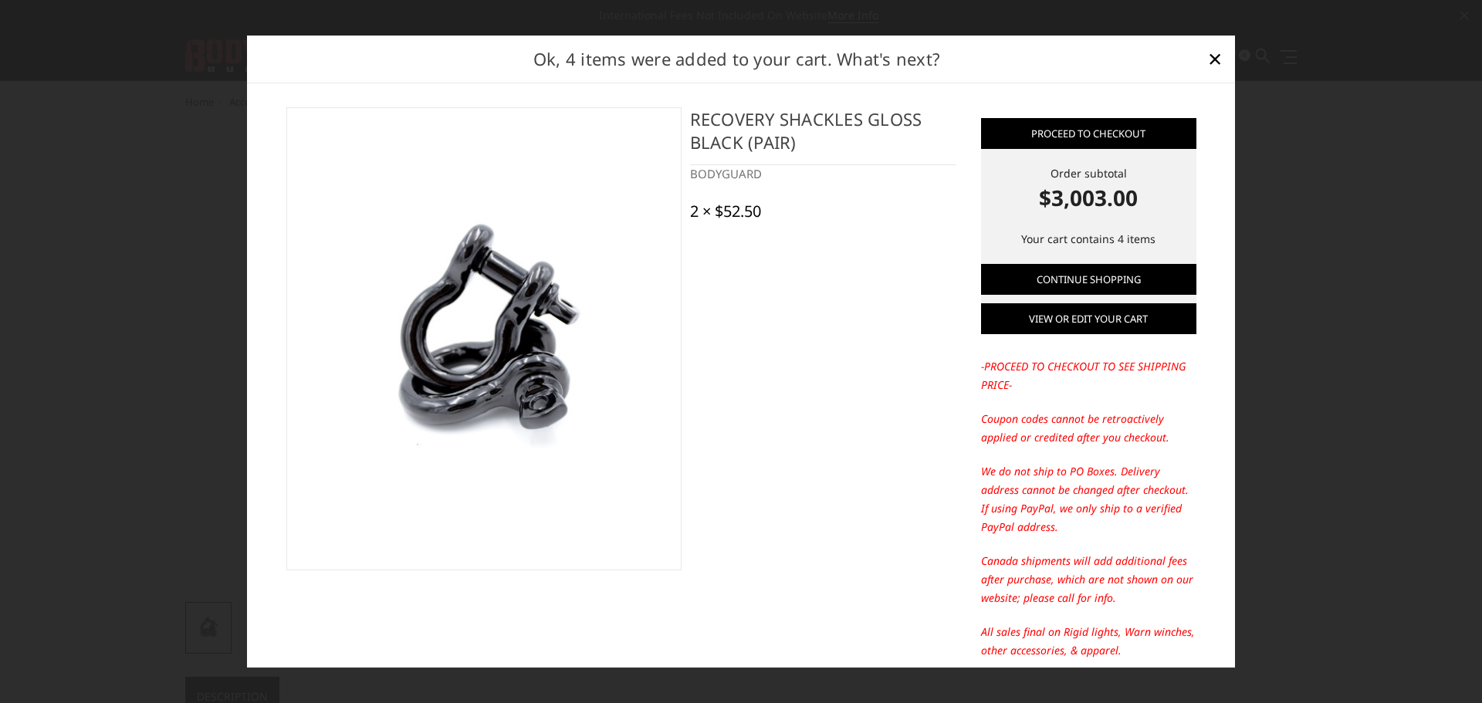
click at [1083, 321] on link "View or edit your cart" at bounding box center [1088, 318] width 215 height 31
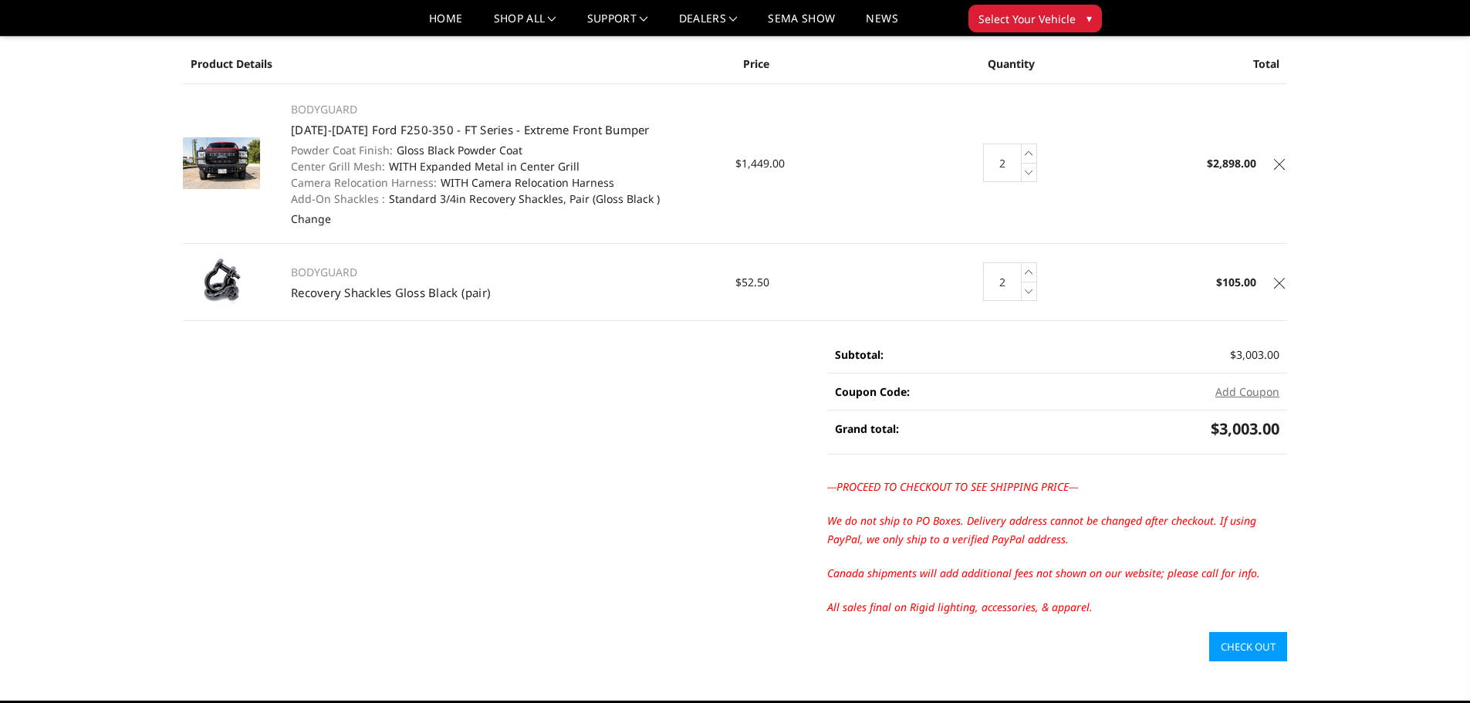
scroll to position [77, 0]
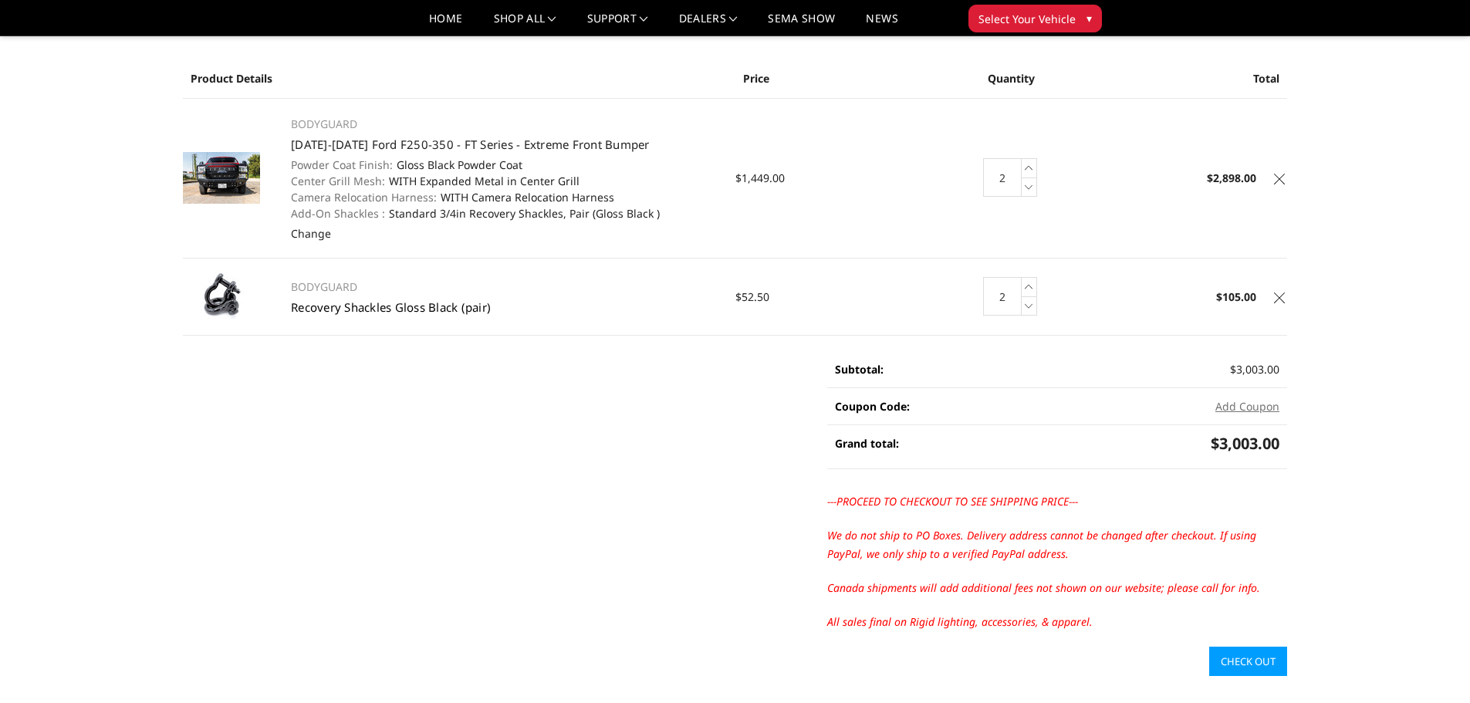
click at [418, 306] on link "Recovery Shackles Gloss Black (pair)" at bounding box center [391, 306] width 200 height 15
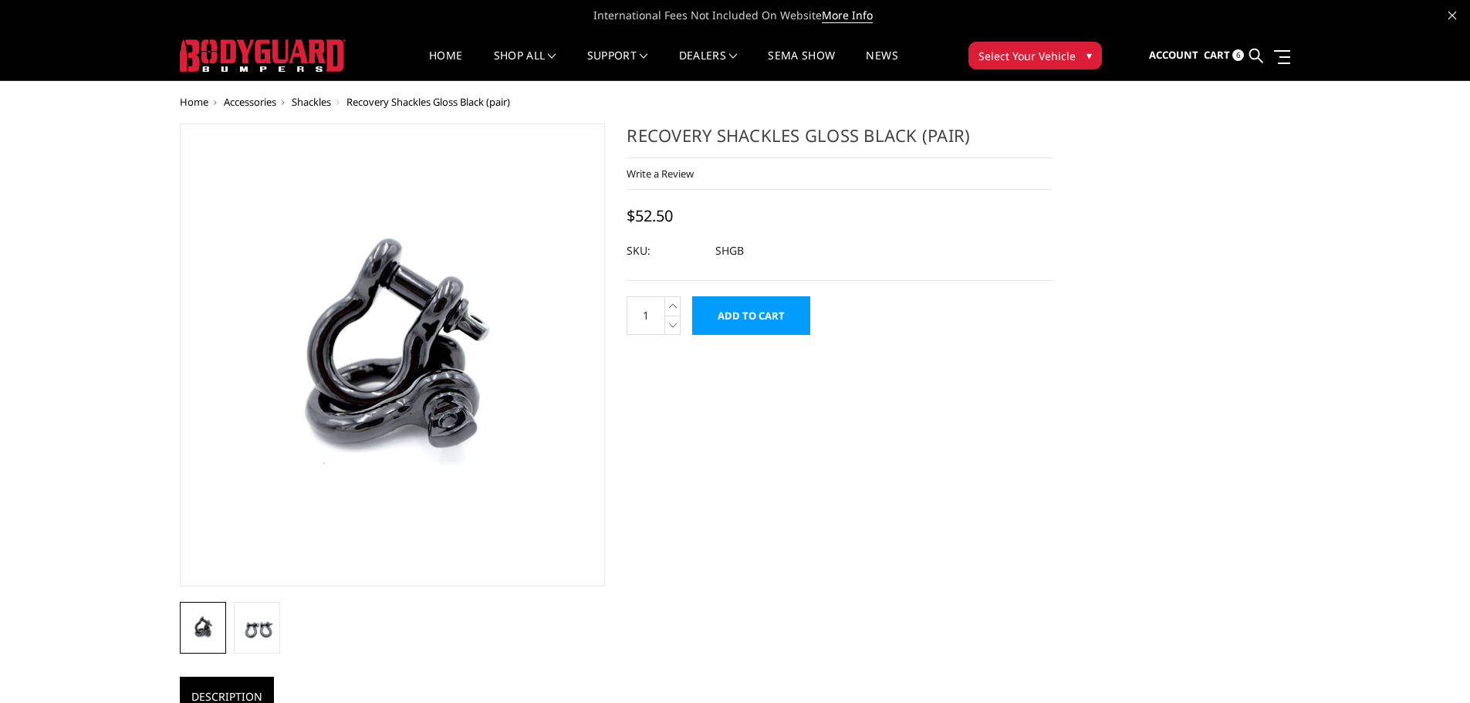
click at [329, 101] on span "Shackles" at bounding box center [311, 102] width 39 height 14
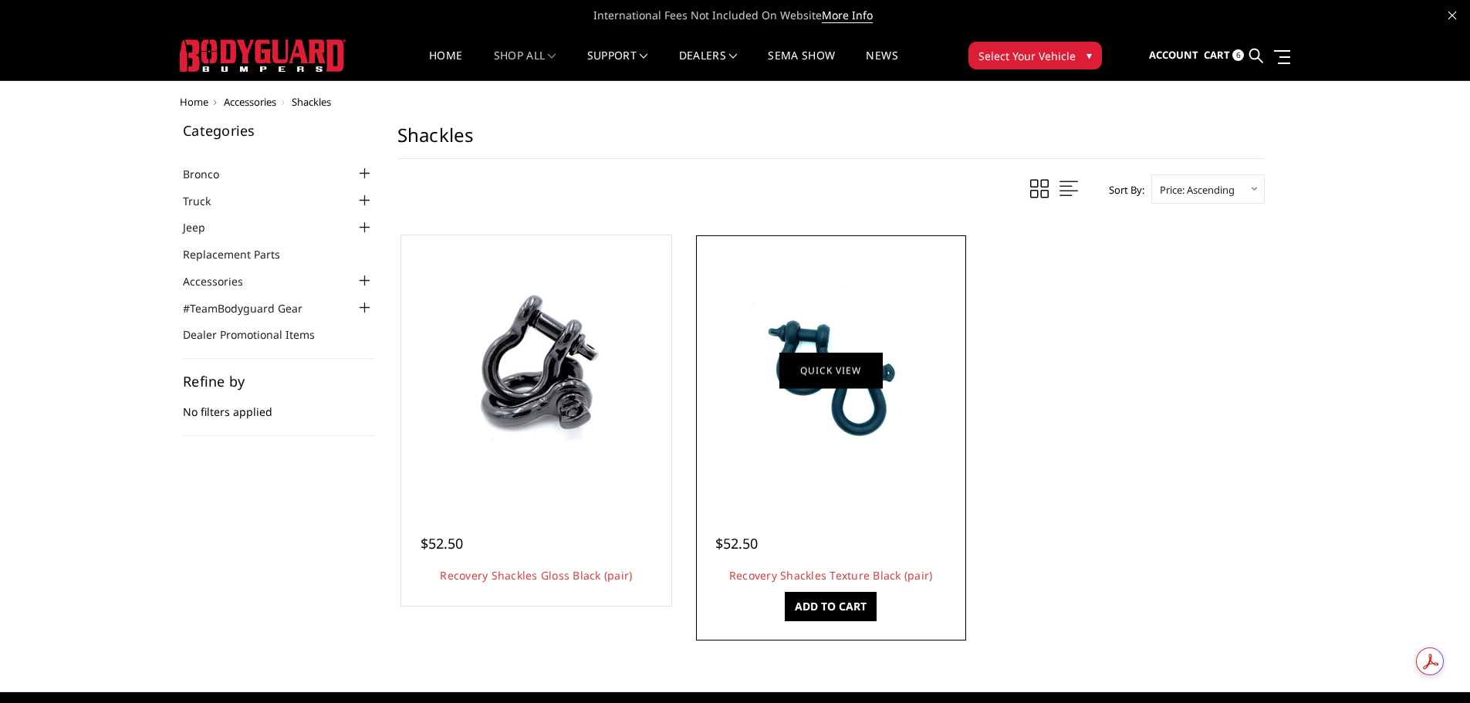
click at [812, 383] on link "Quick view" at bounding box center [830, 370] width 103 height 36
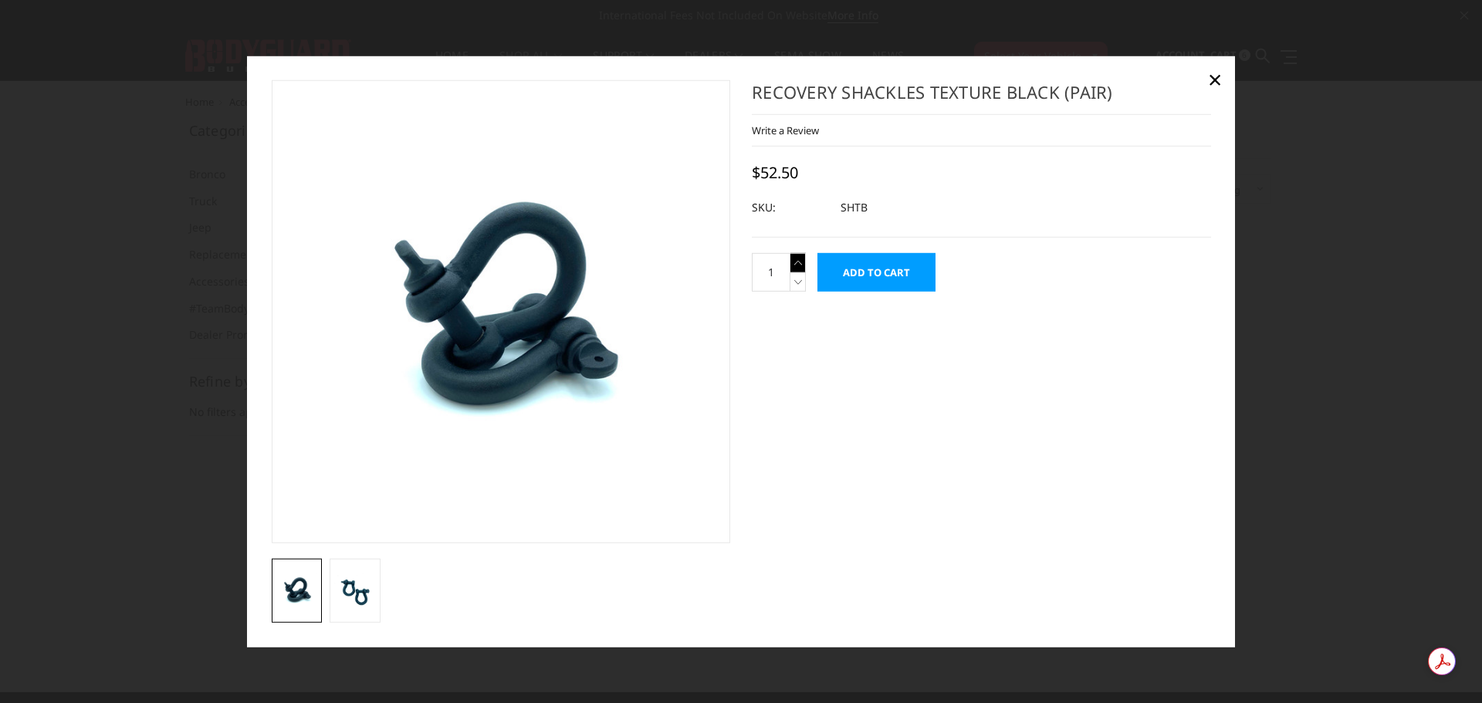
click at [798, 267] on icon at bounding box center [797, 262] width 15 height 19
type input "2"
click at [878, 266] on input "Add to Cart" at bounding box center [876, 272] width 118 height 39
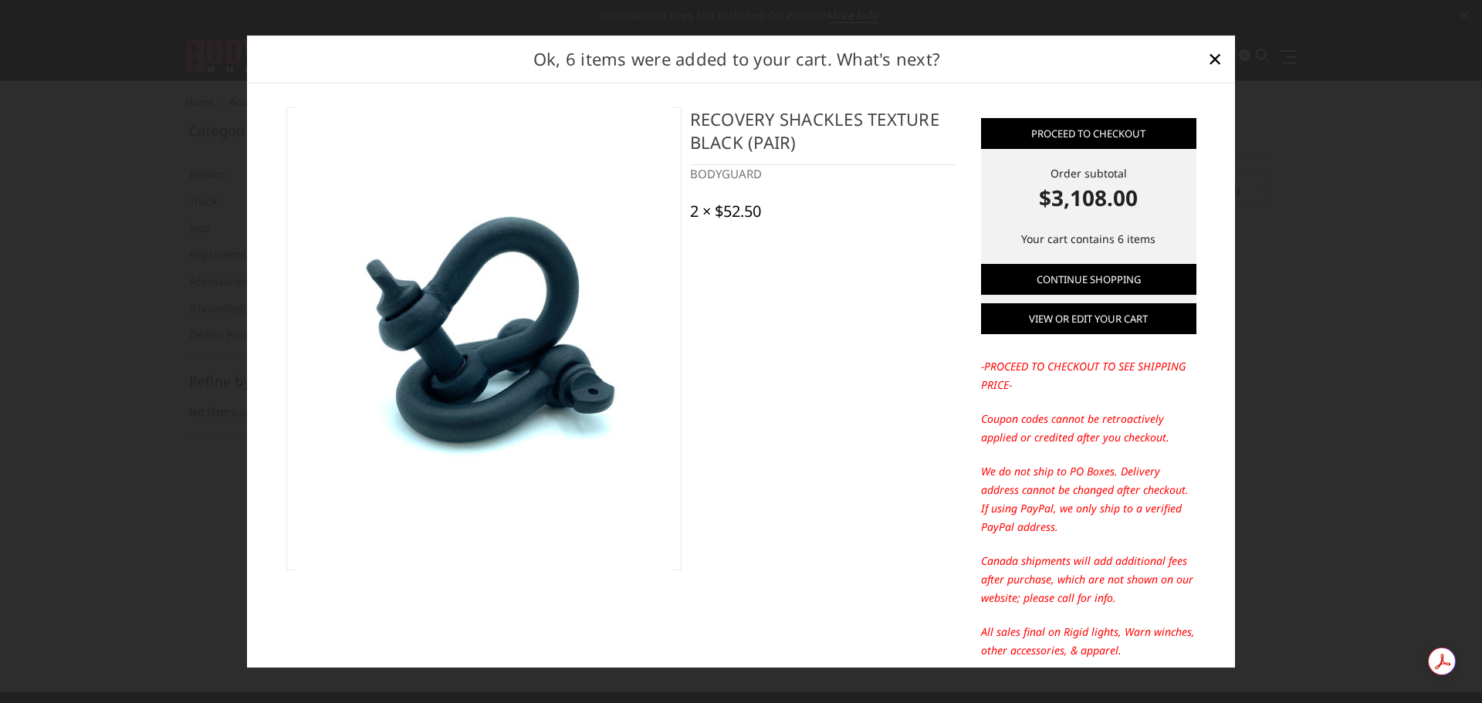
click at [1065, 321] on link "View or edit your cart" at bounding box center [1088, 318] width 215 height 31
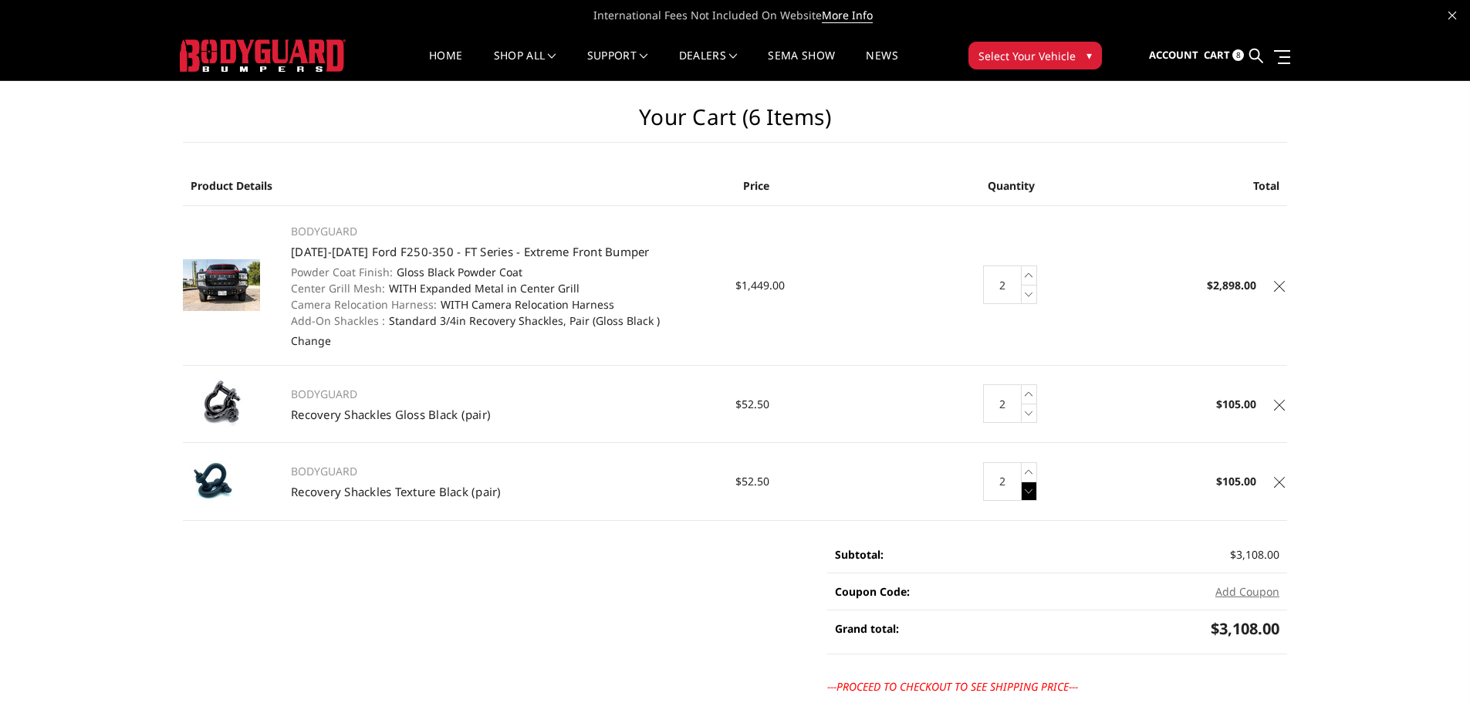
click at [1027, 495] on icon at bounding box center [1029, 491] width 15 height 19
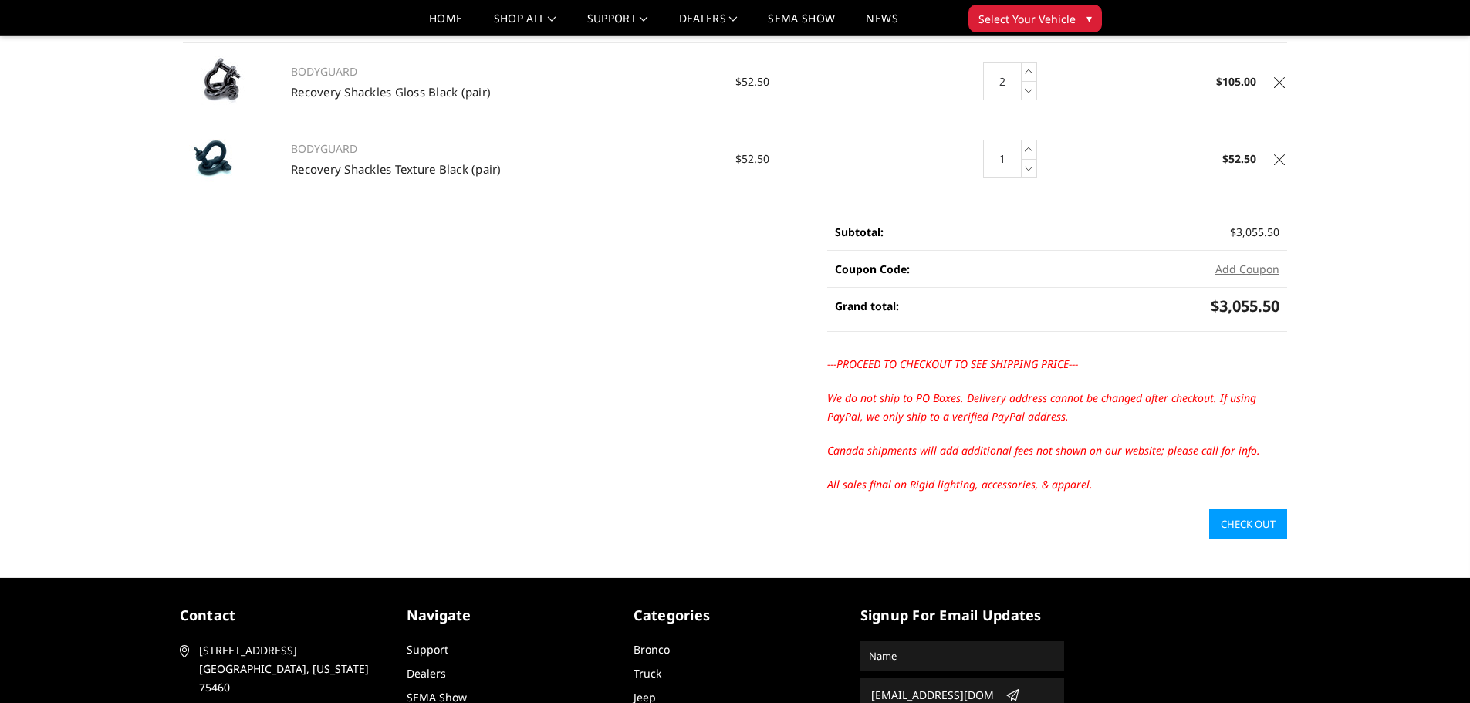
scroll to position [386, 0]
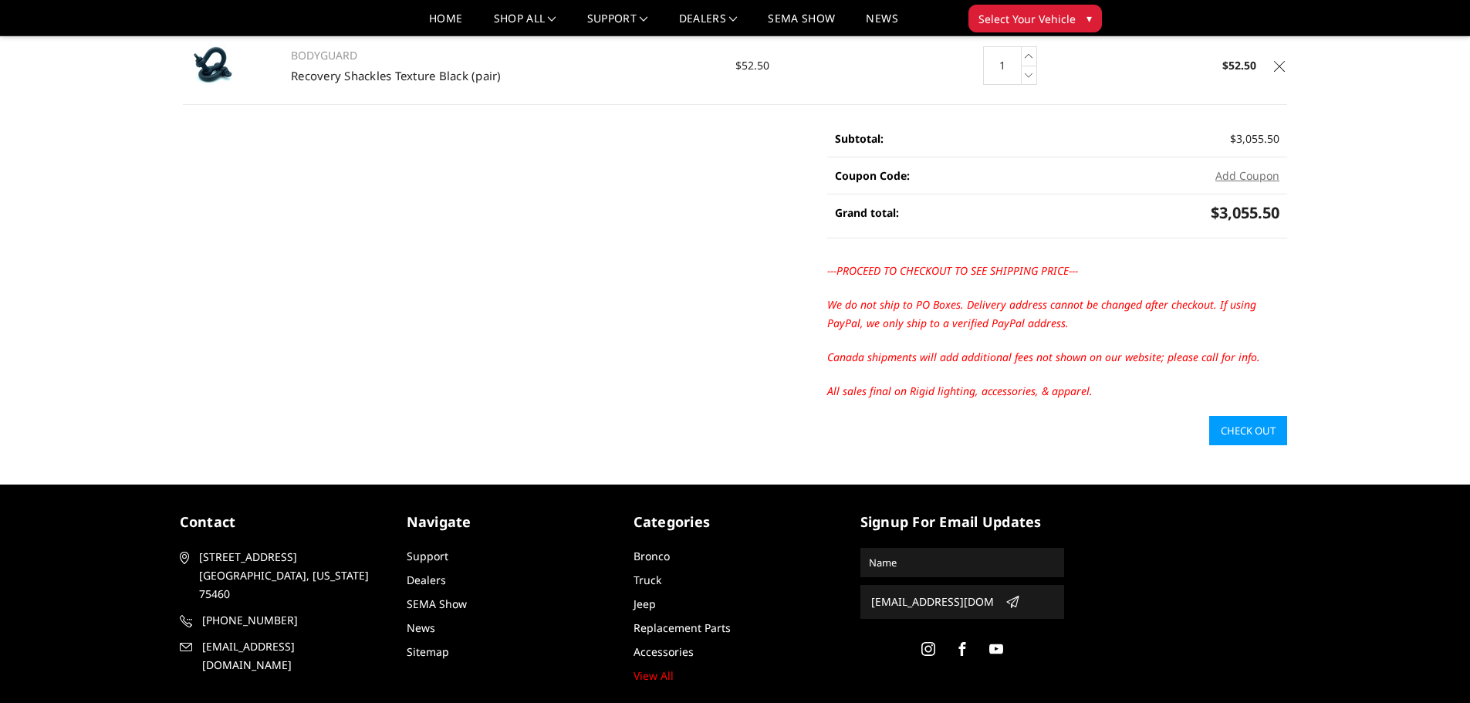
click at [1234, 425] on link "Check out" at bounding box center [1248, 430] width 78 height 29
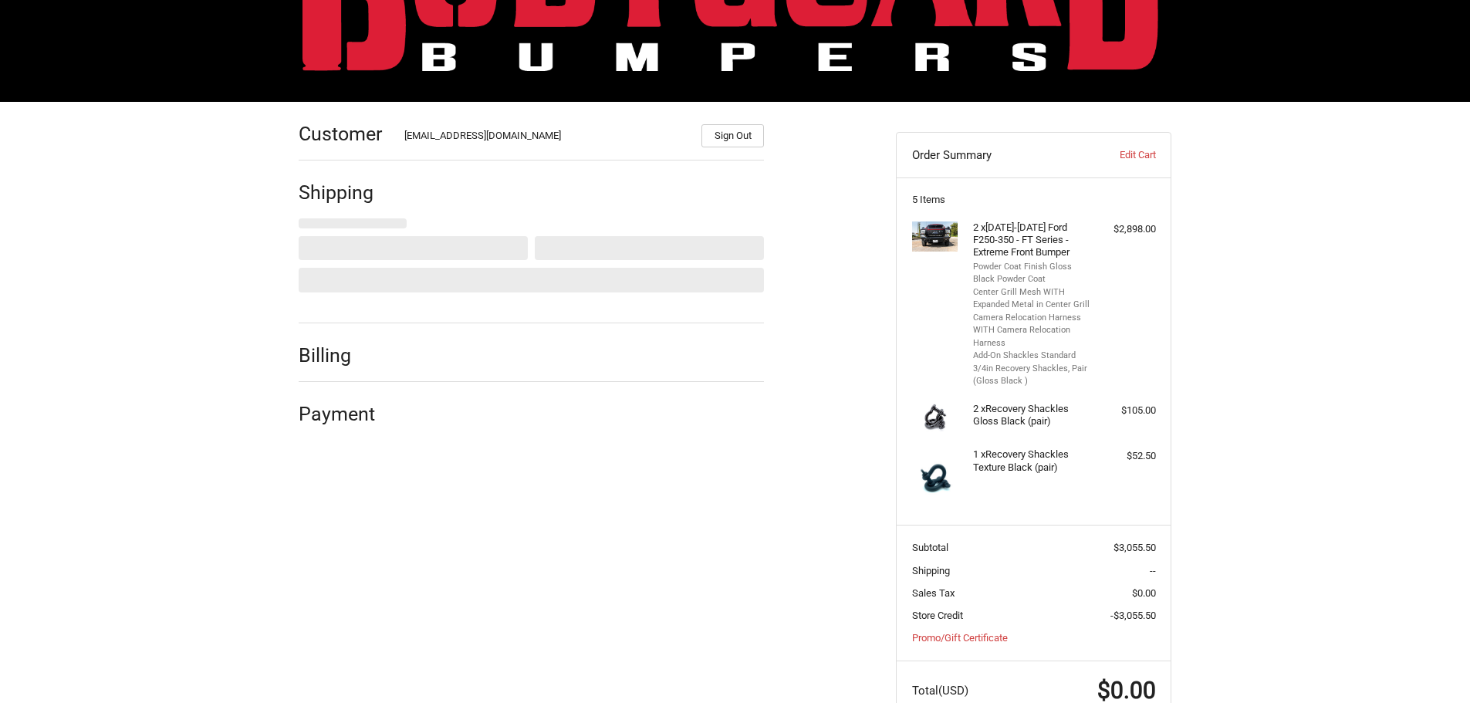
scroll to position [150, 0]
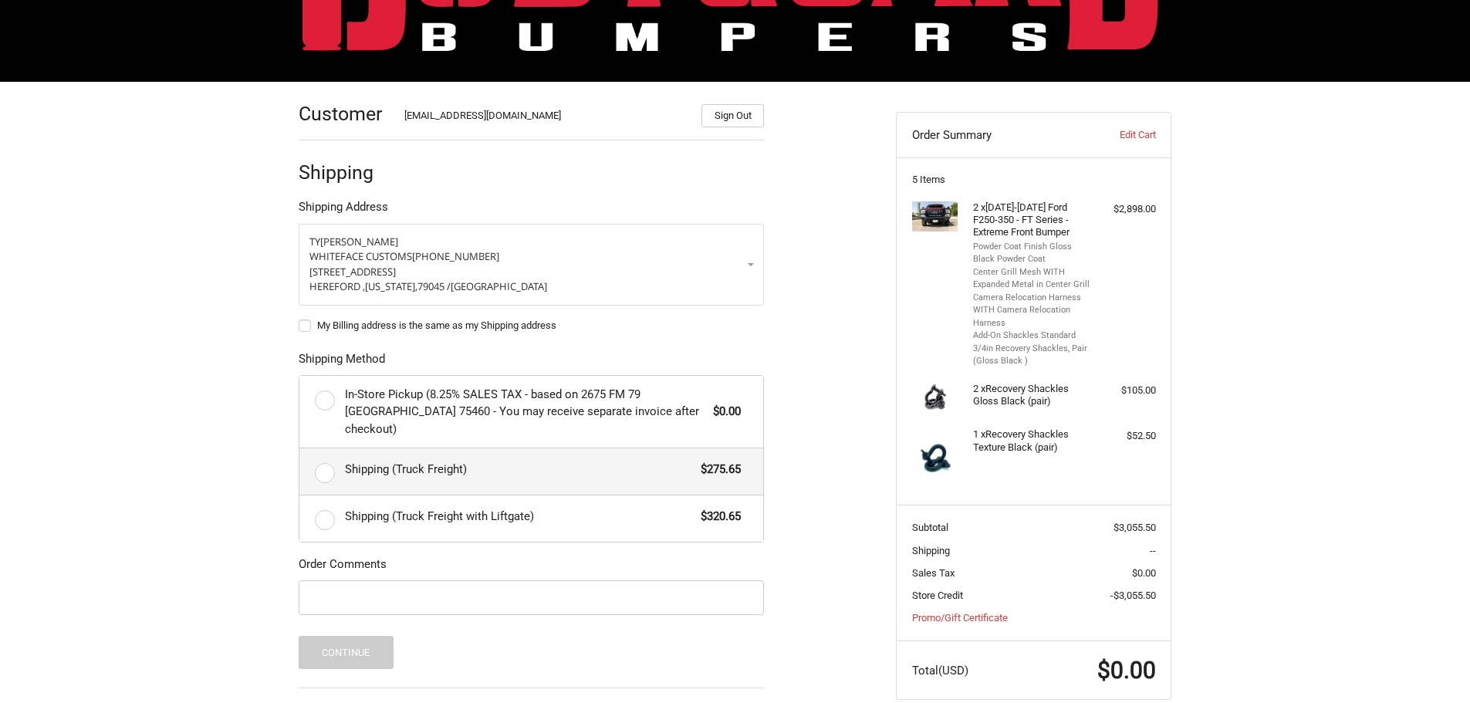
click at [370, 461] on span "Shipping (Truck Freight)" at bounding box center [519, 470] width 349 height 18
click at [300, 449] on input "Shipping (Truck Freight) $275.65" at bounding box center [299, 448] width 1 height 1
radio input "true"
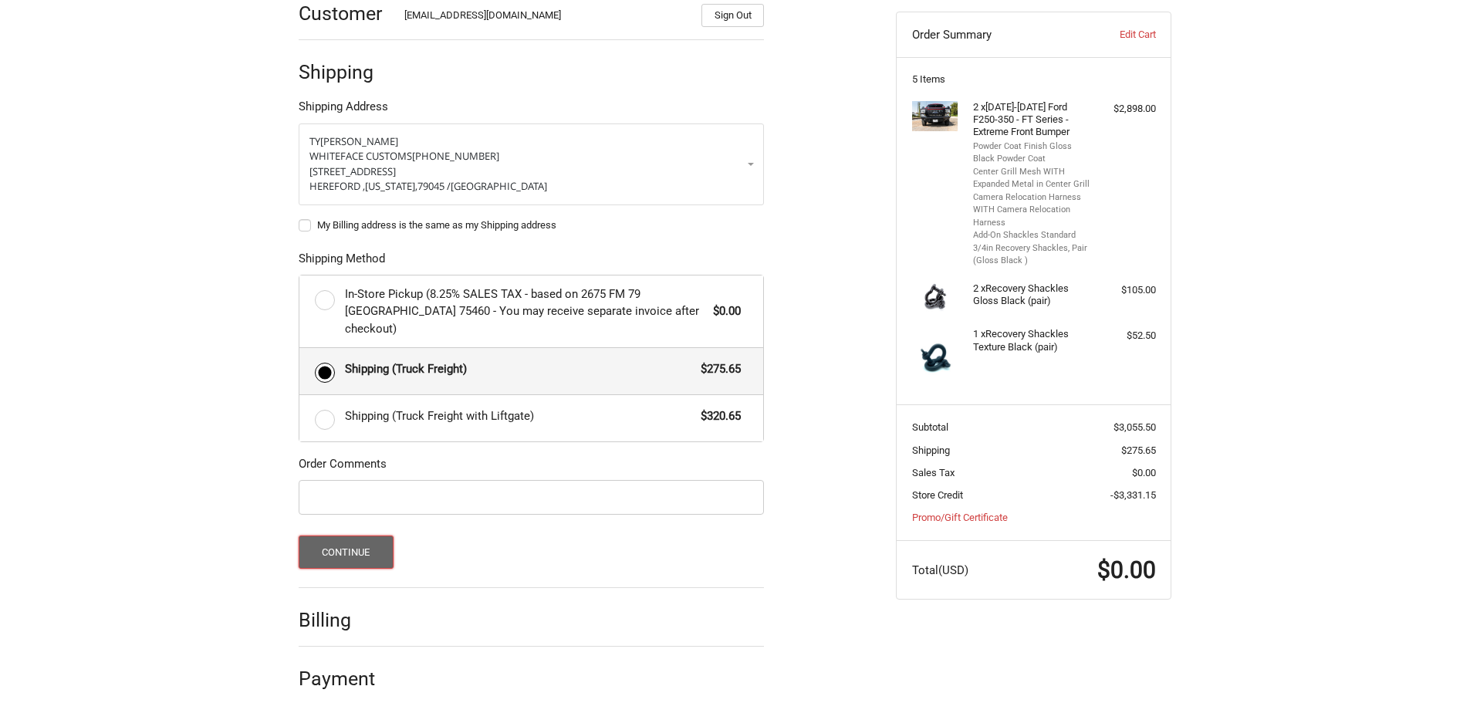
click at [333, 536] on button "Continue" at bounding box center [346, 552] width 95 height 33
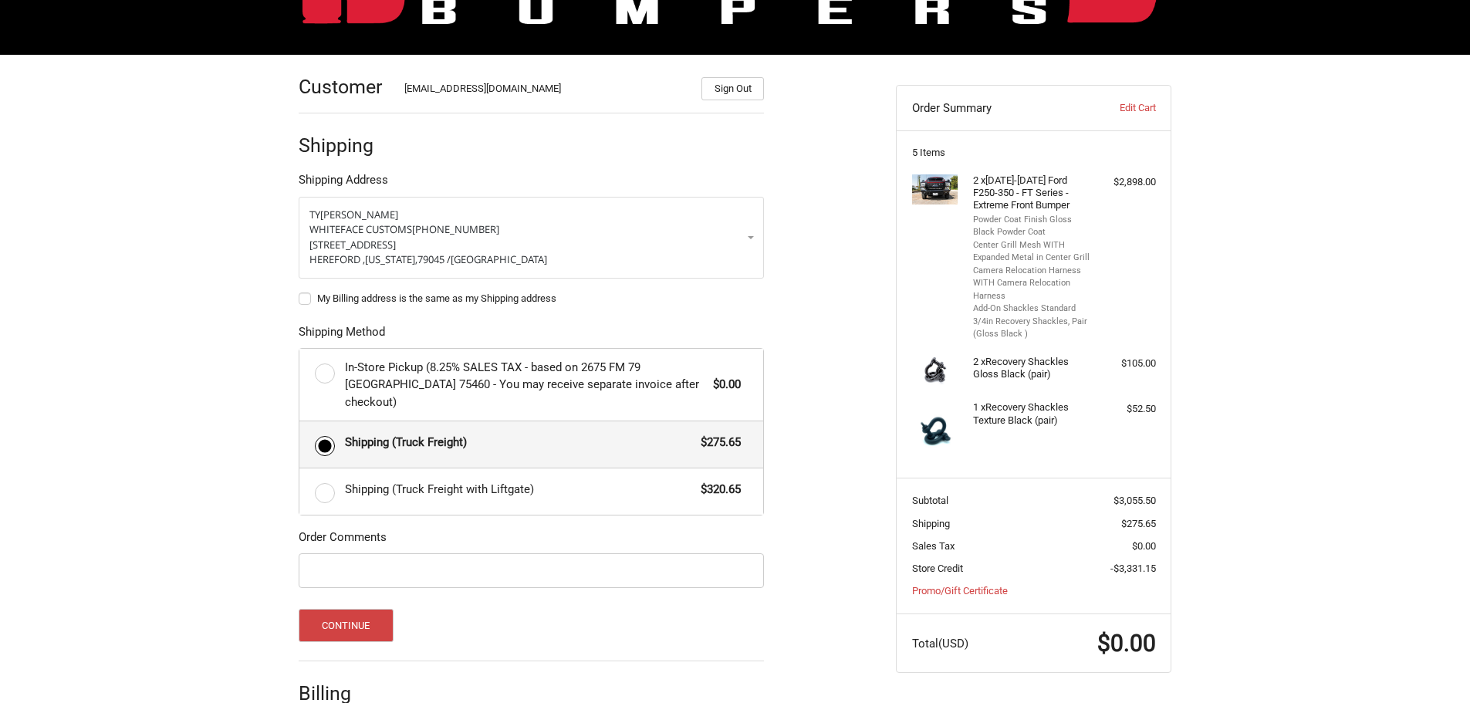
select select "US"
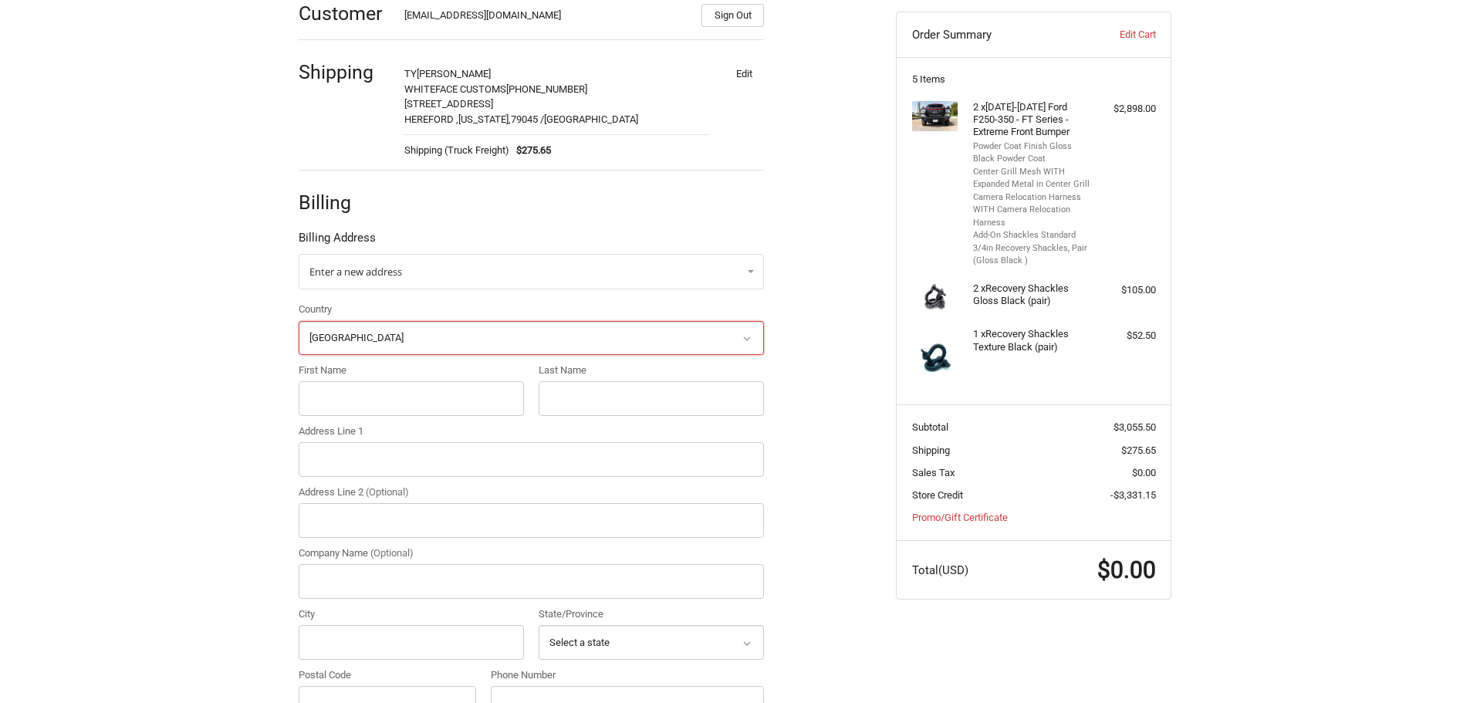
scroll to position [280, 0]
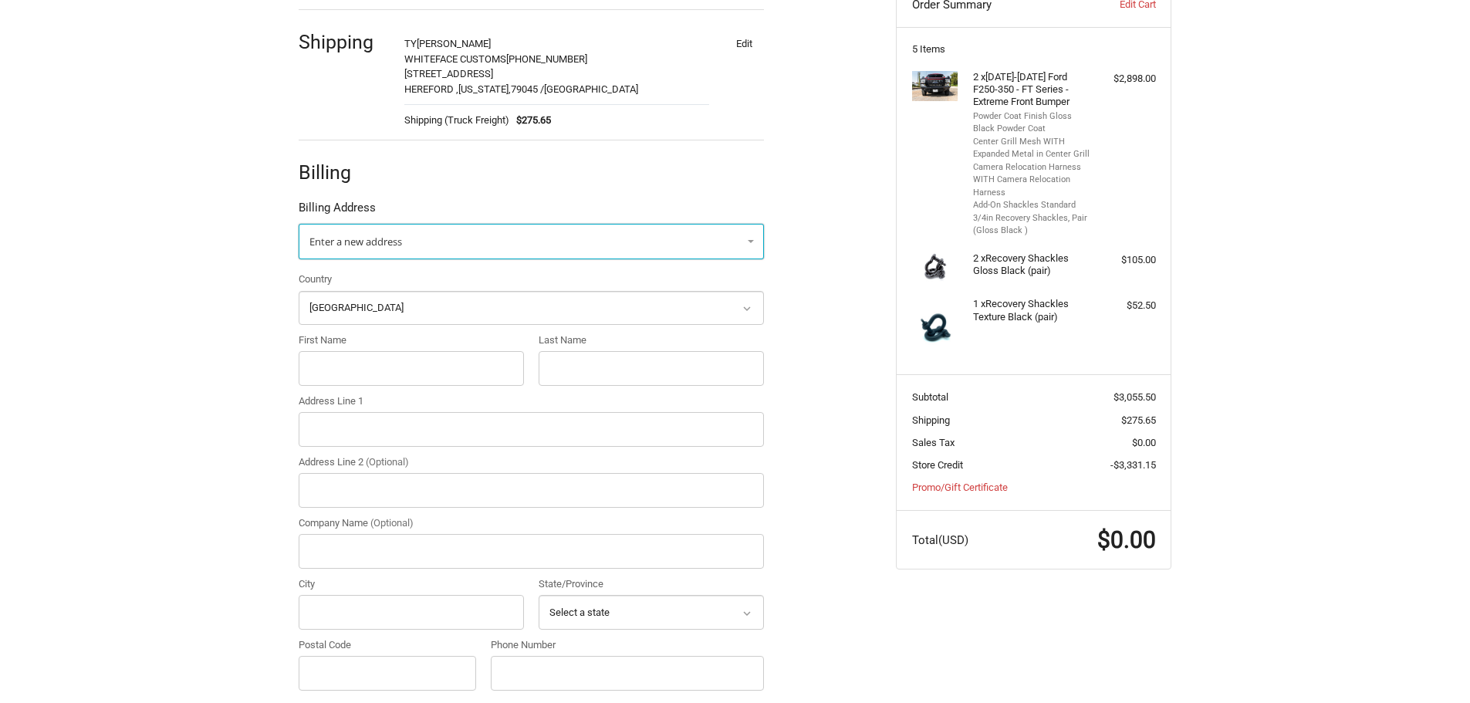
click at [428, 232] on link "Enter a new address" at bounding box center [531, 241] width 465 height 35
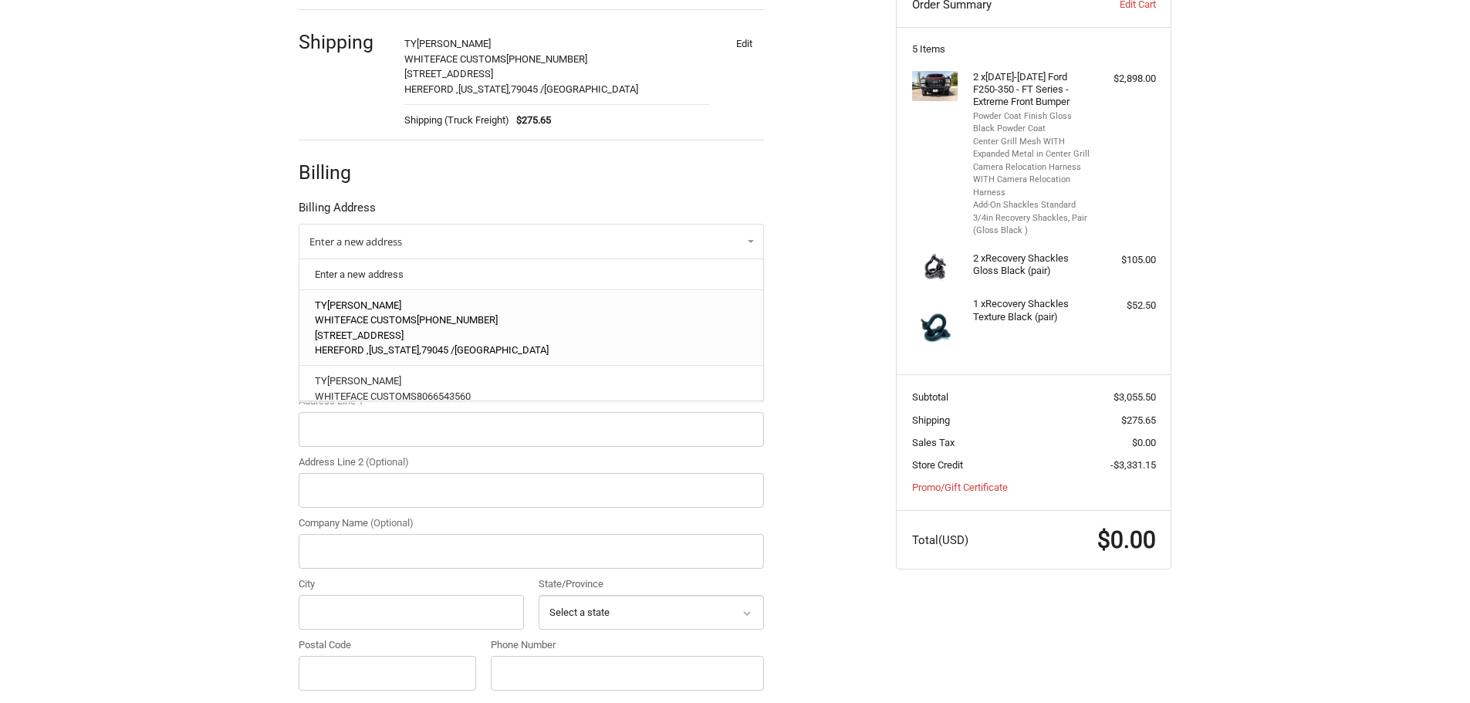
click at [401, 312] on p "TY BAKER" at bounding box center [532, 305] width 434 height 15
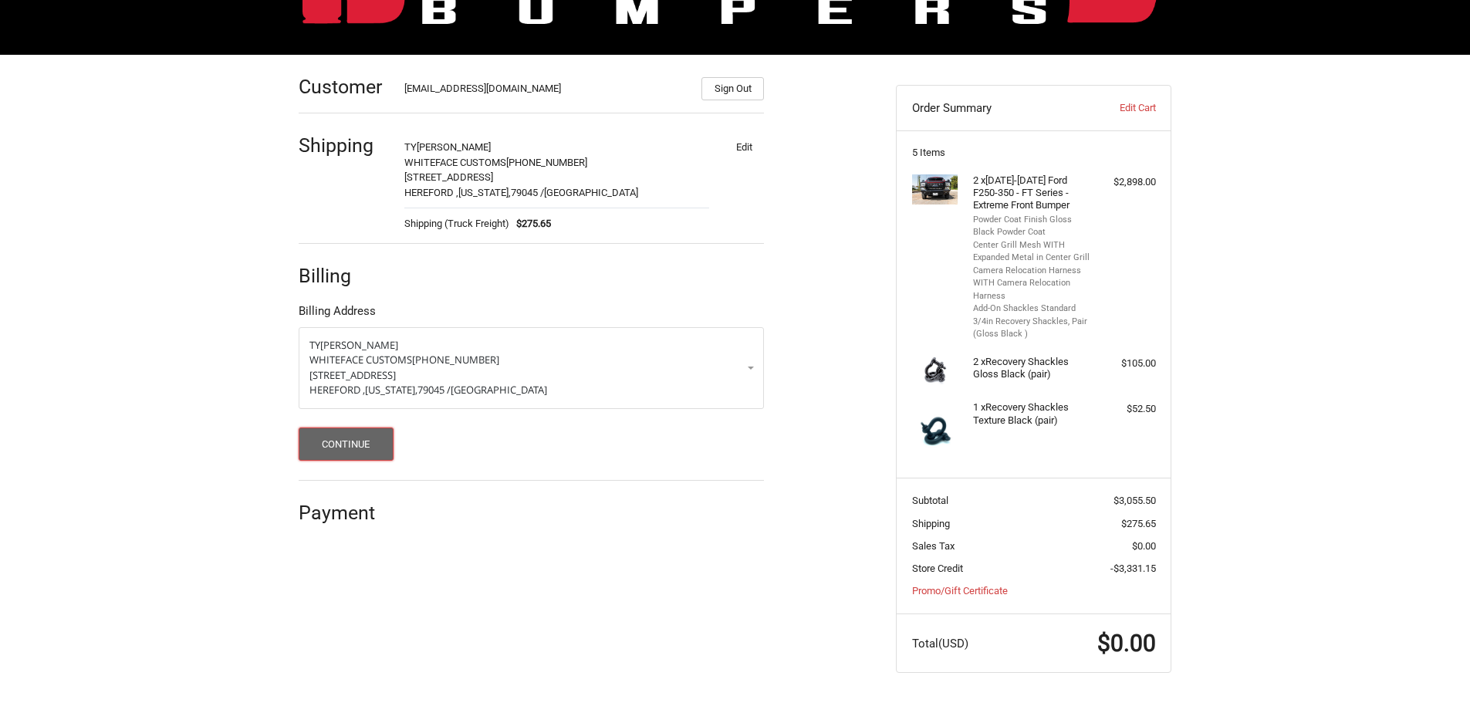
click at [344, 448] on button "Continue" at bounding box center [346, 444] width 95 height 33
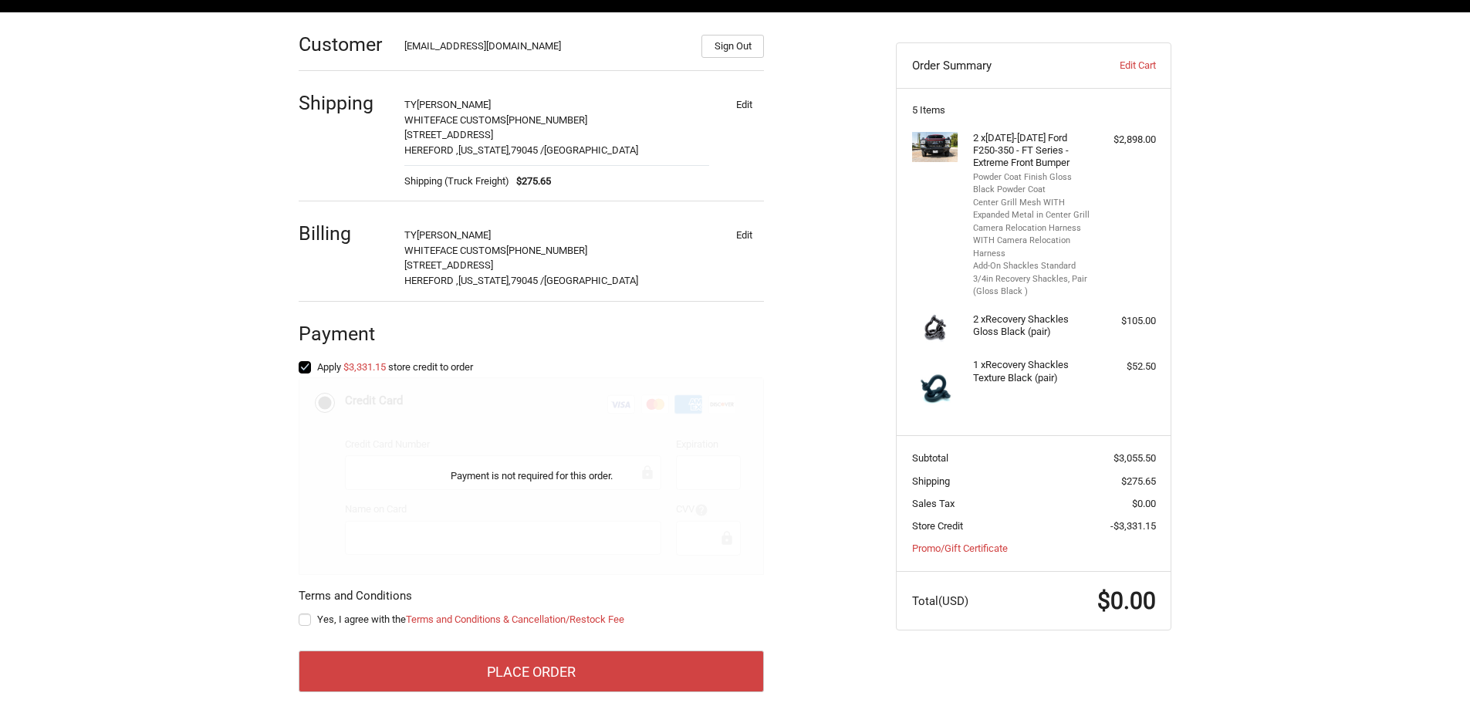
scroll to position [243, 0]
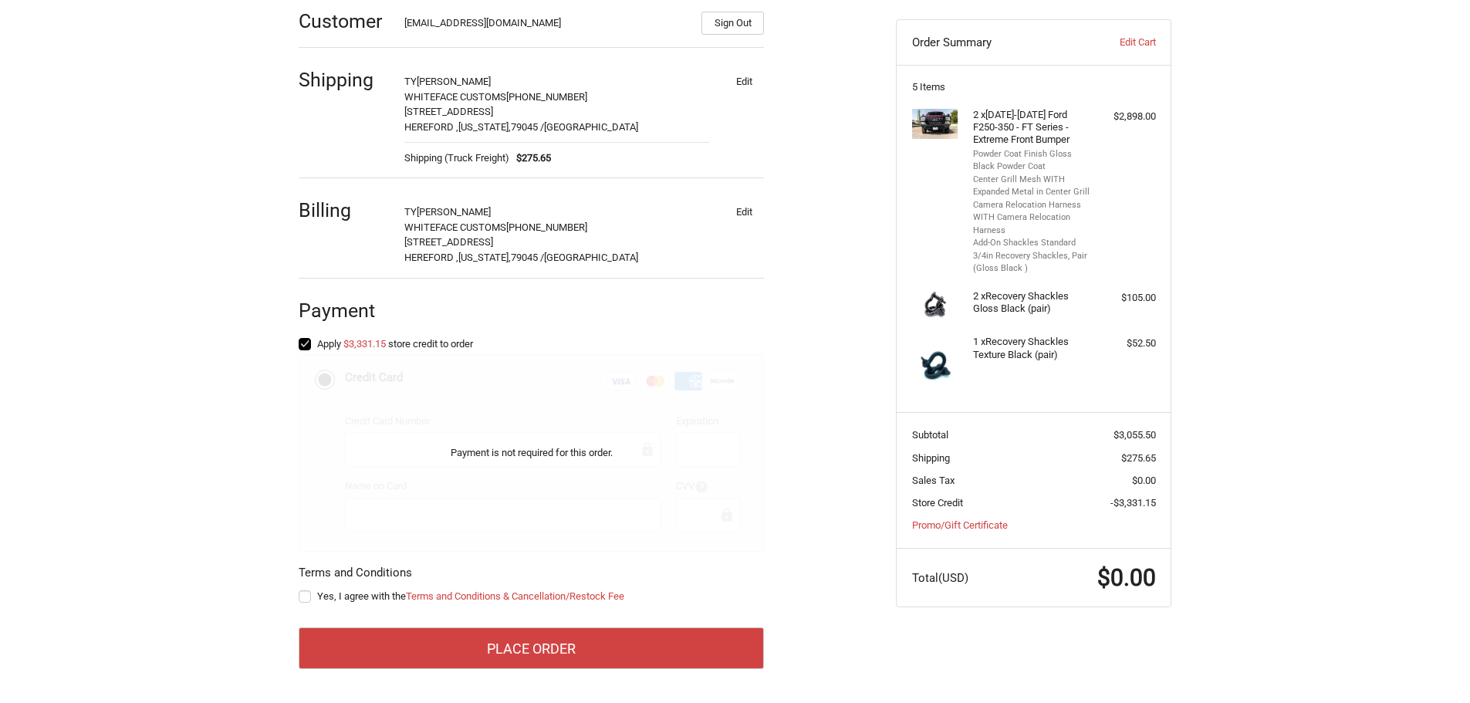
click at [306, 596] on label "Yes, I agree with the Terms and Conditions & Cancellation/Restock Fee" at bounding box center [531, 596] width 465 height 12
click at [299, 590] on input "Yes, I agree with the Terms and Conditions & Cancellation/Restock Fee" at bounding box center [299, 589] width 1 height 1
checkbox input "true"
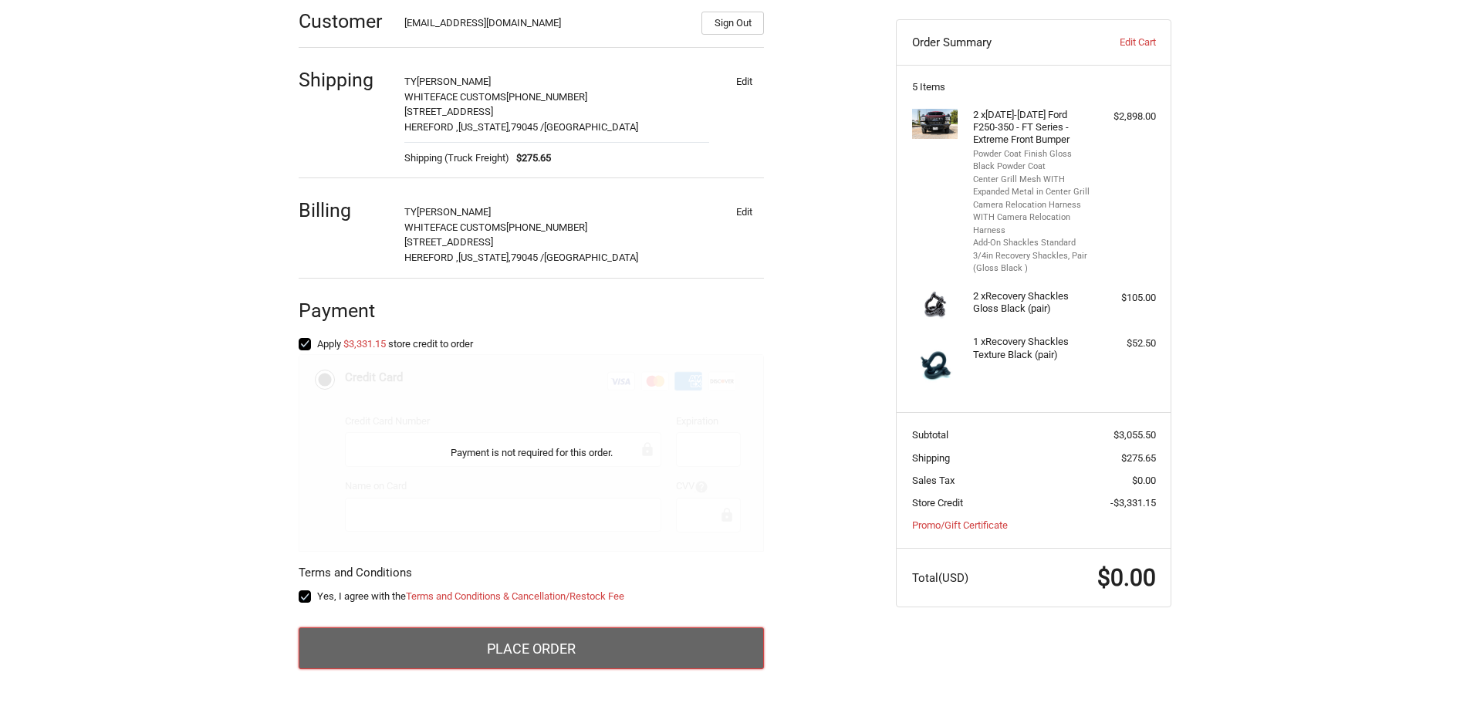
click at [585, 644] on button "Place Order" at bounding box center [531, 648] width 465 height 42
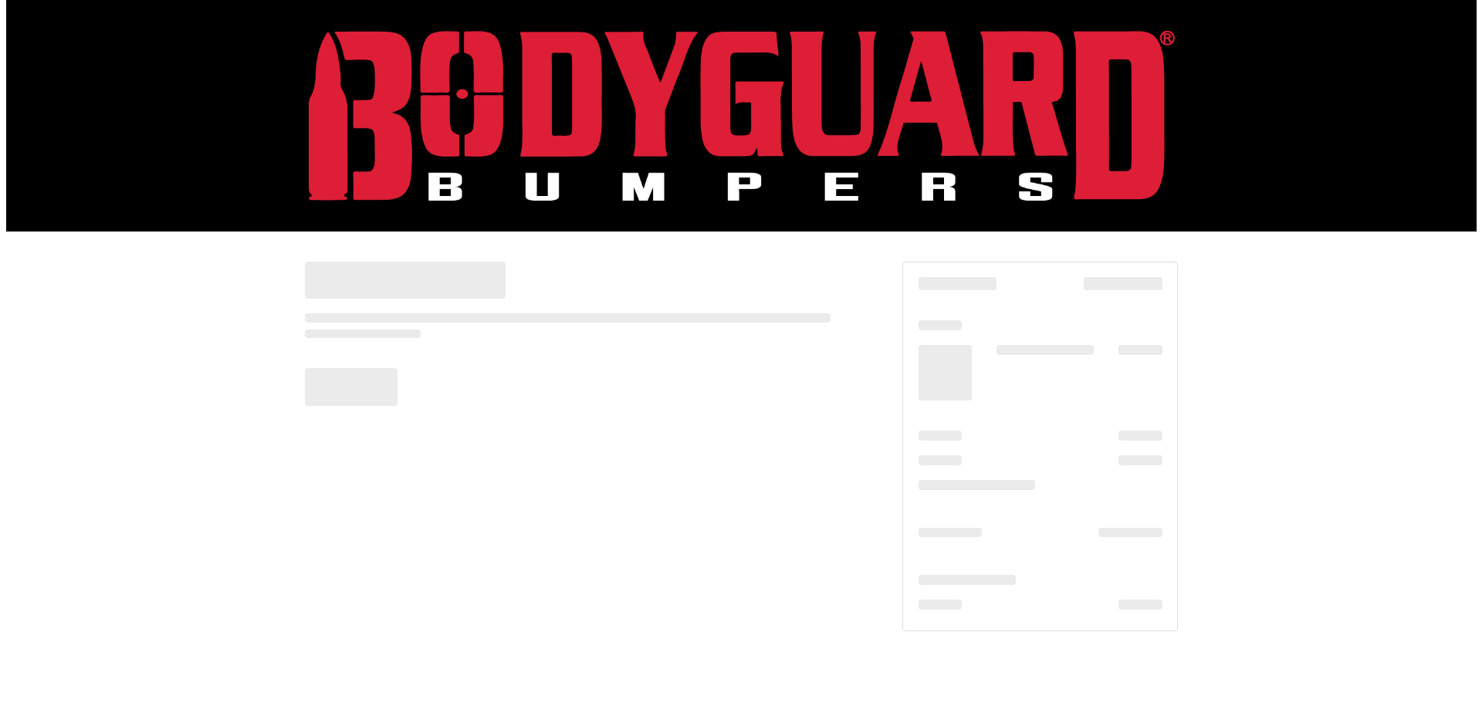
scroll to position [0, 0]
